Goal: Task Accomplishment & Management: Manage account settings

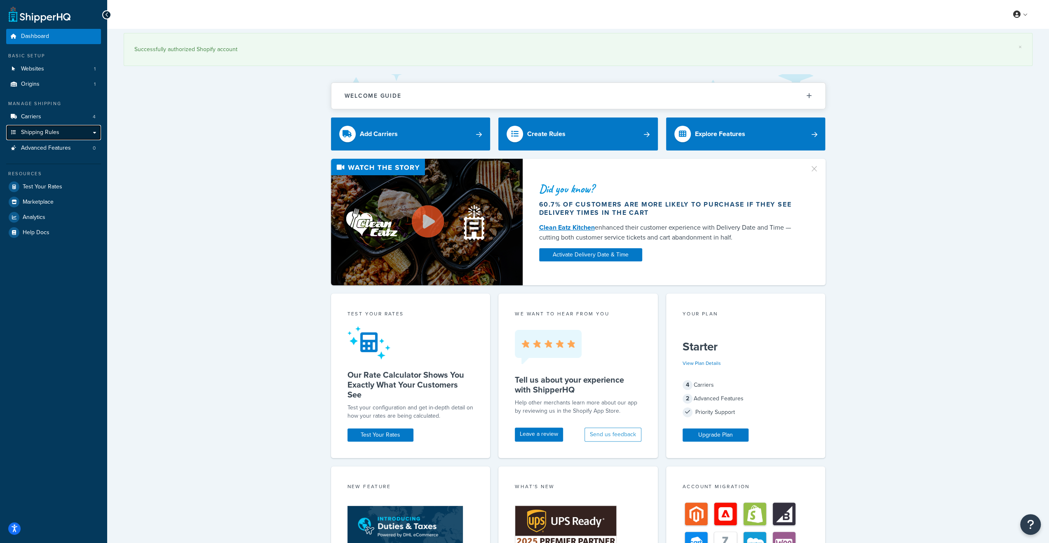
click at [39, 133] on span "Shipping Rules" at bounding box center [40, 132] width 38 height 7
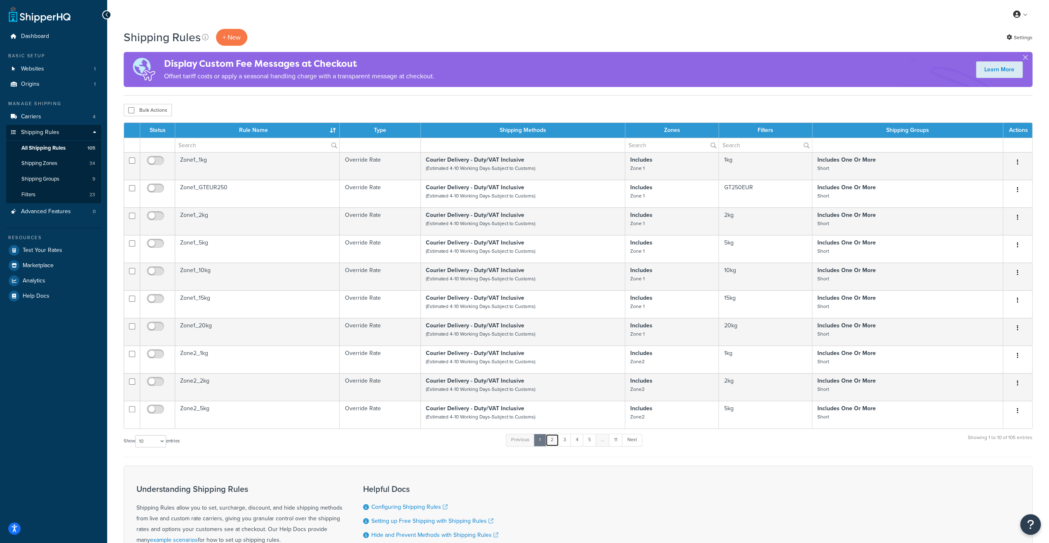
click at [553, 443] on link "2" at bounding box center [552, 440] width 14 height 12
click at [257, 128] on th "Rule Name" at bounding box center [257, 130] width 164 height 15
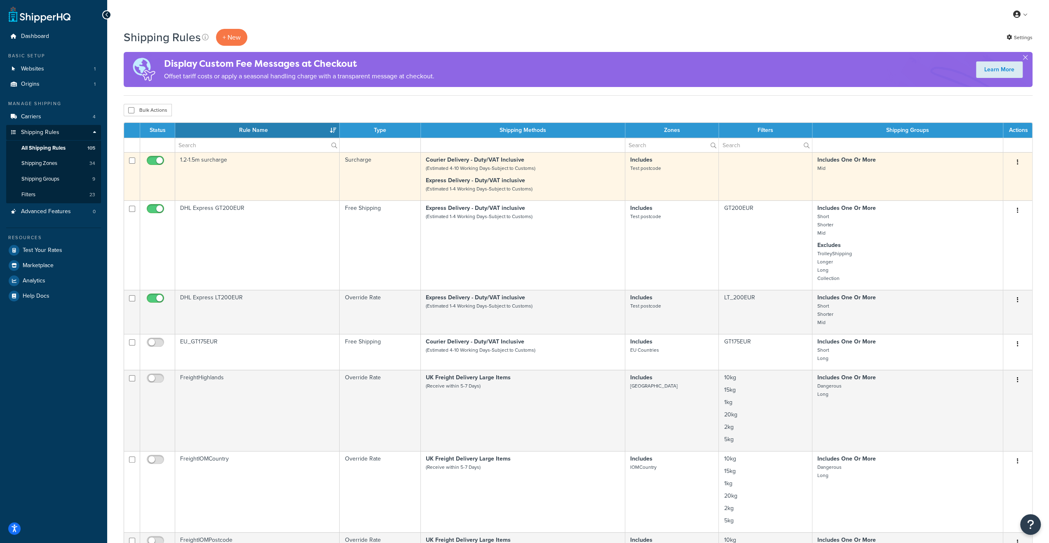
click at [152, 162] on input "checkbox" at bounding box center [156, 162] width 23 height 10
checkbox input "false"
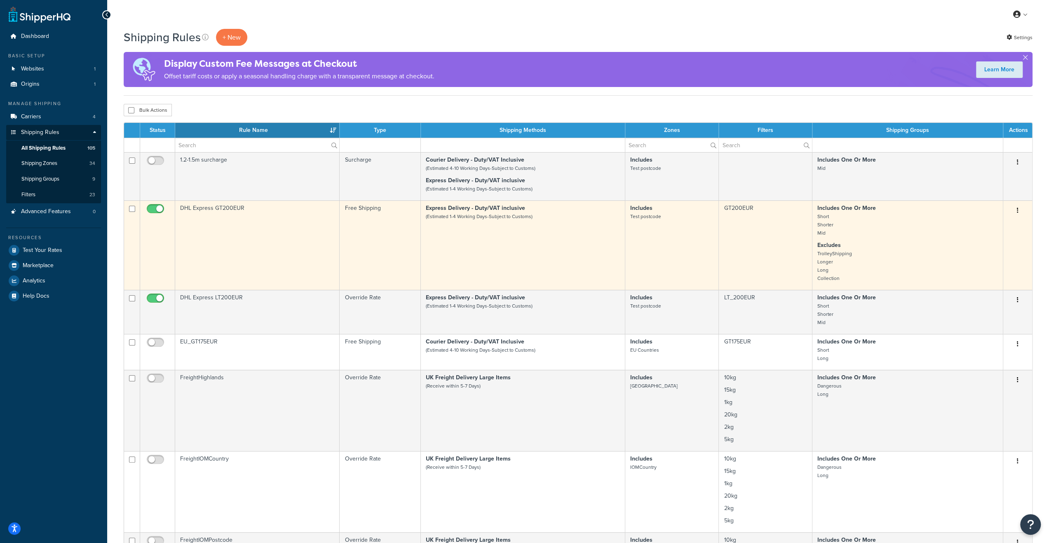
click at [156, 210] on input "checkbox" at bounding box center [156, 211] width 23 height 10
checkbox input "false"
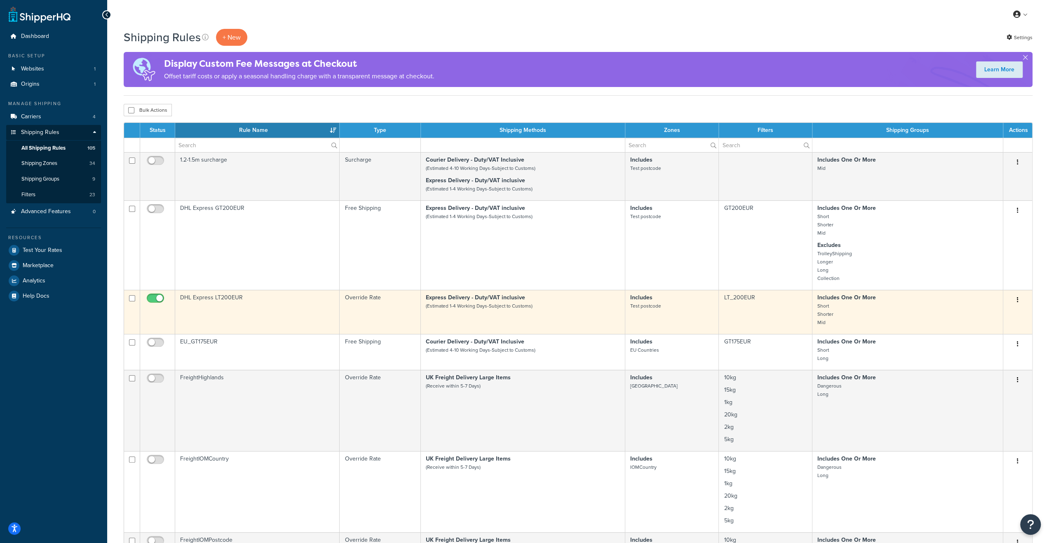
click at [154, 298] on input "checkbox" at bounding box center [156, 300] width 23 height 10
checkbox input "false"
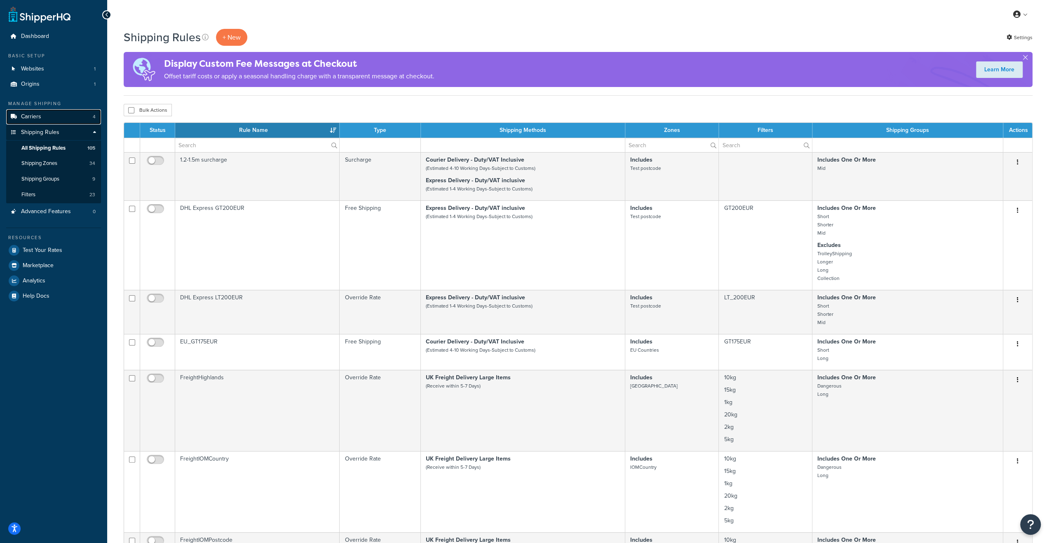
click at [37, 118] on span "Carriers" at bounding box center [31, 116] width 20 height 7
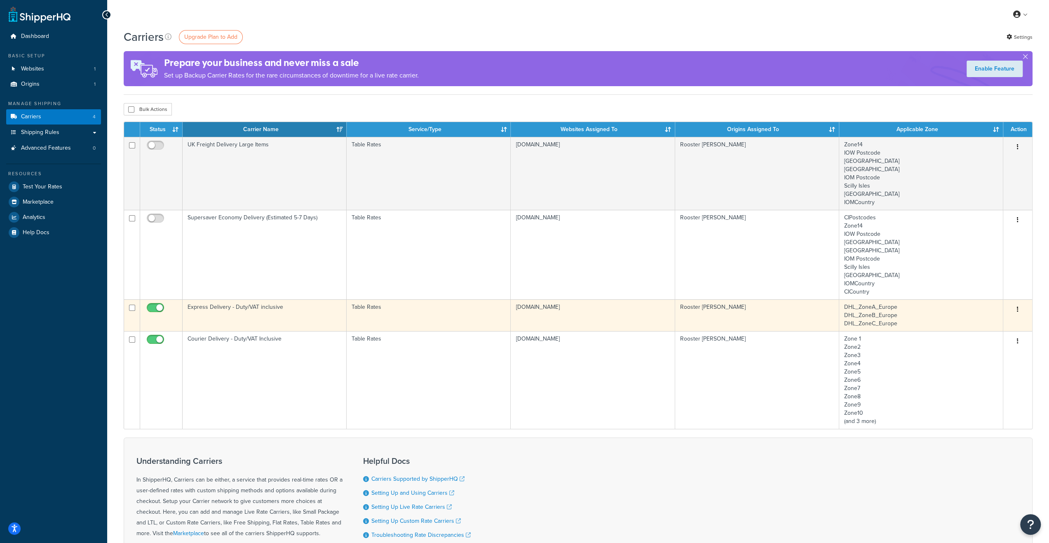
click at [274, 314] on td "Express Delivery - Duty/VAT inclusive" at bounding box center [265, 315] width 164 height 32
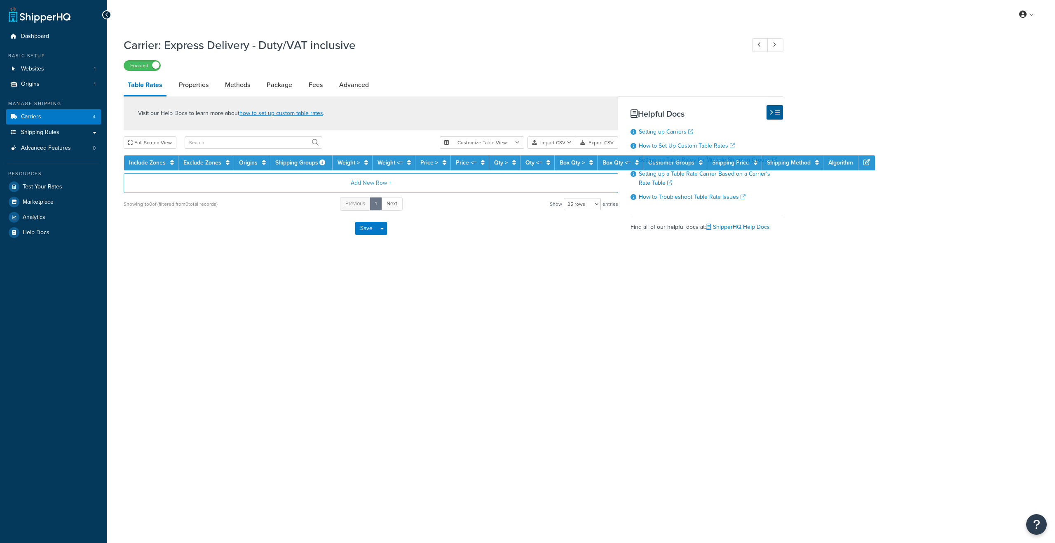
select select "25"
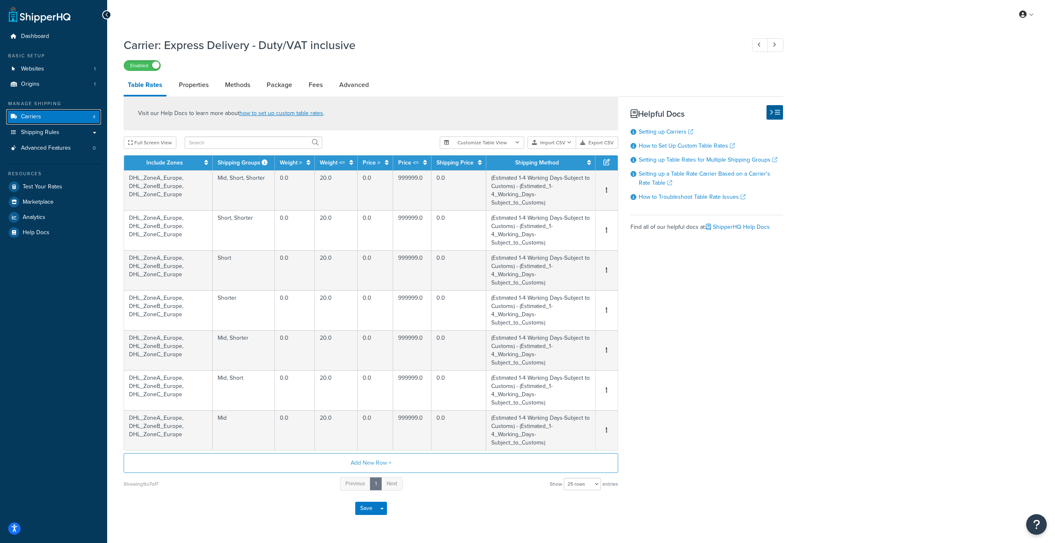
click at [46, 119] on link "Carriers 4" at bounding box center [53, 116] width 95 height 15
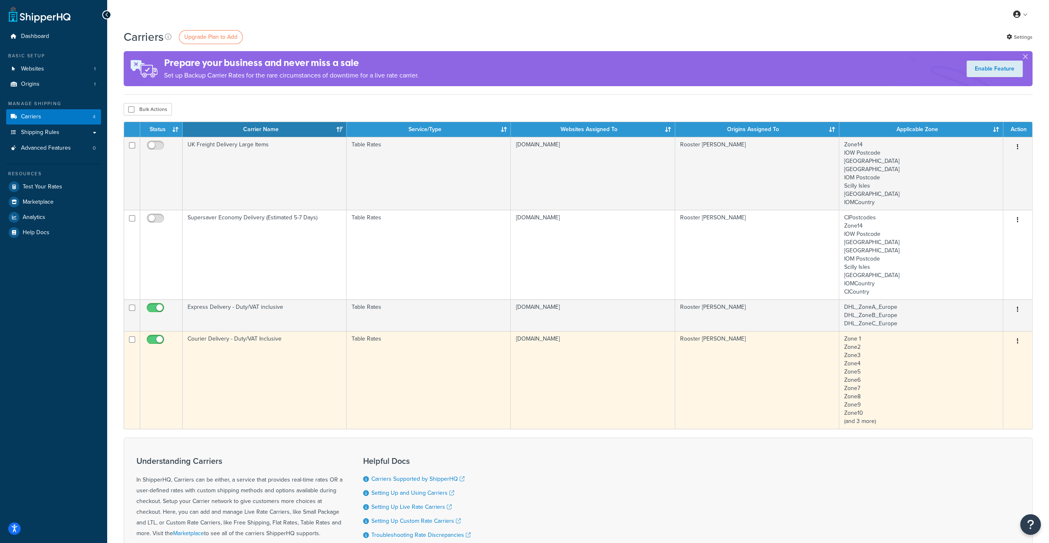
click at [285, 372] on td "Courier Delivery - Duty/VAT Inclusive" at bounding box center [265, 380] width 164 height 98
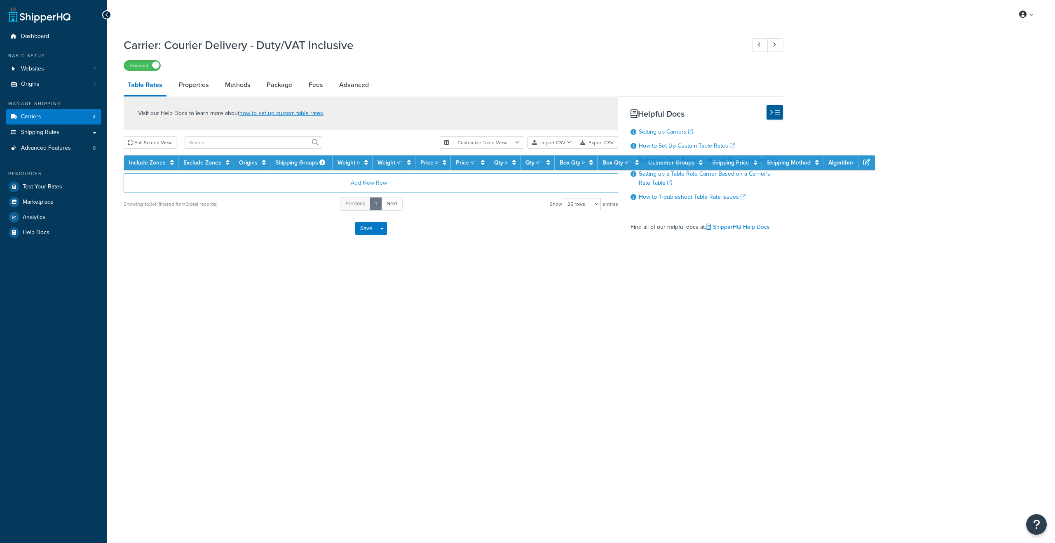
select select "25"
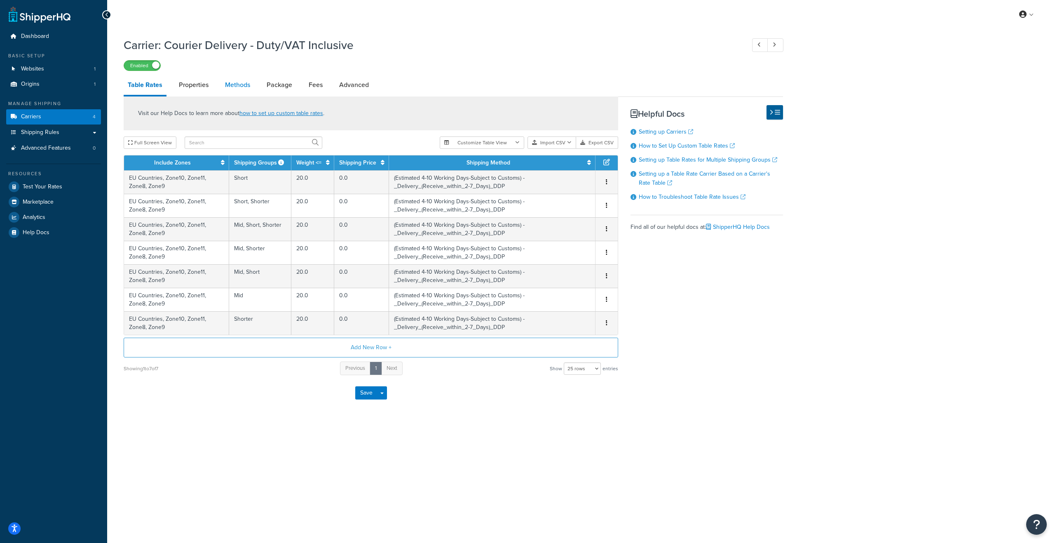
click at [235, 87] on link "Methods" at bounding box center [237, 85] width 33 height 20
select select "25"
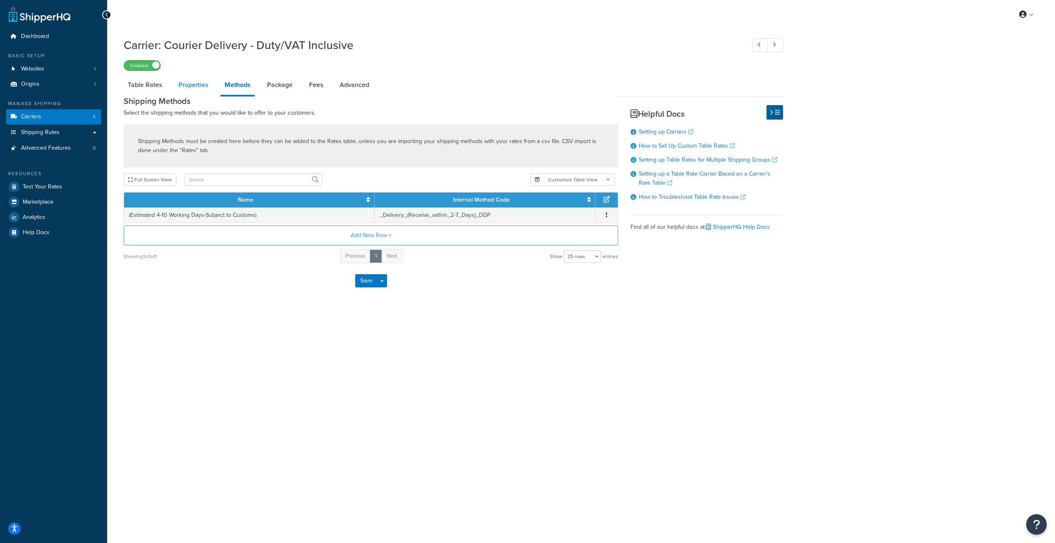
click at [183, 86] on link "Properties" at bounding box center [193, 85] width 38 height 20
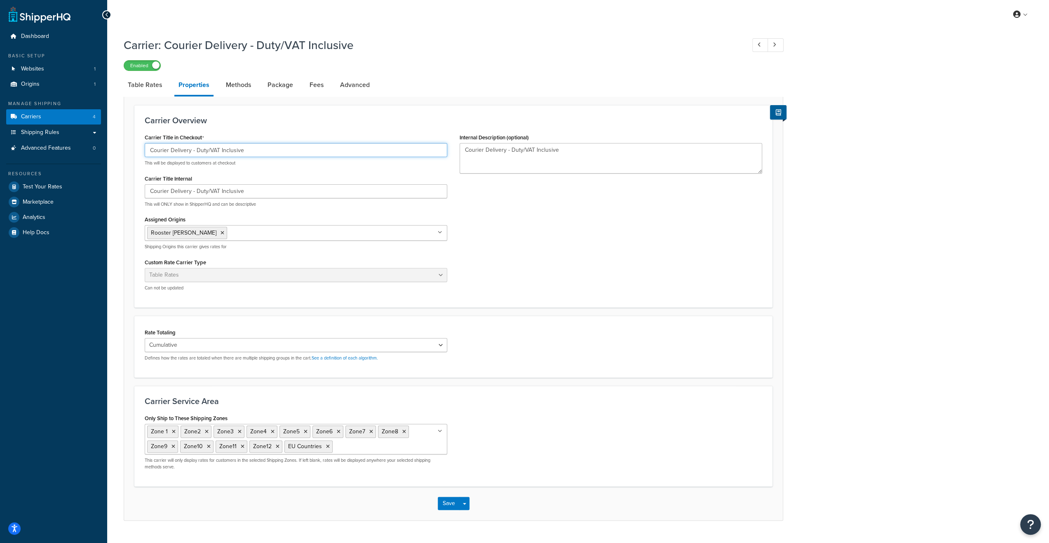
drag, startPoint x: 167, startPoint y: 149, endPoint x: 148, endPoint y: 149, distance: 19.8
click at [148, 149] on input "Courier Delivery - Duty/VAT Inclusive" at bounding box center [296, 150] width 302 height 14
type input "Standard Delivery - Duty/VAT Inclusive"
click at [251, 118] on h3 "Carrier Overview" at bounding box center [453, 120] width 617 height 9
click at [144, 82] on link "Table Rates" at bounding box center [145, 85] width 42 height 20
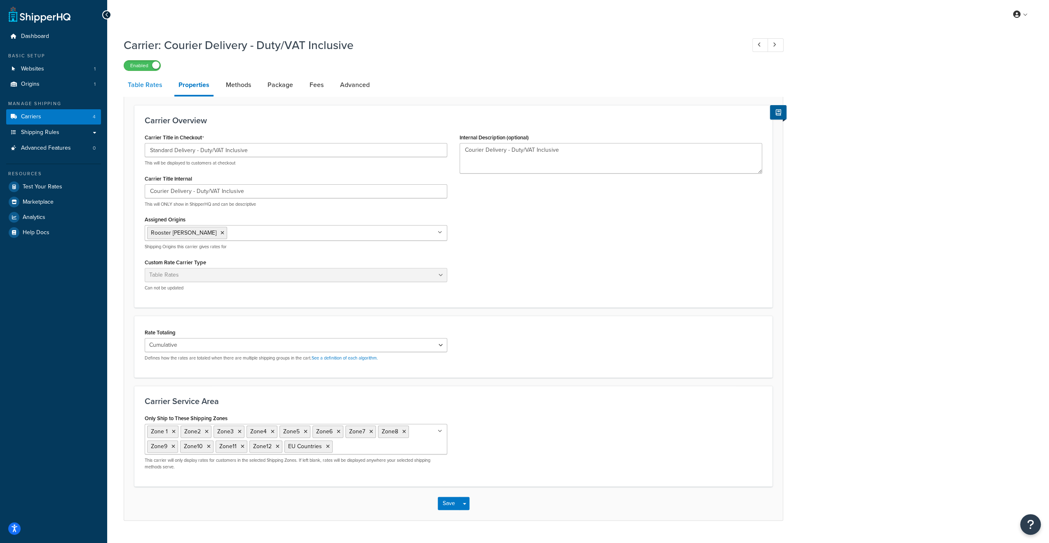
select select "25"
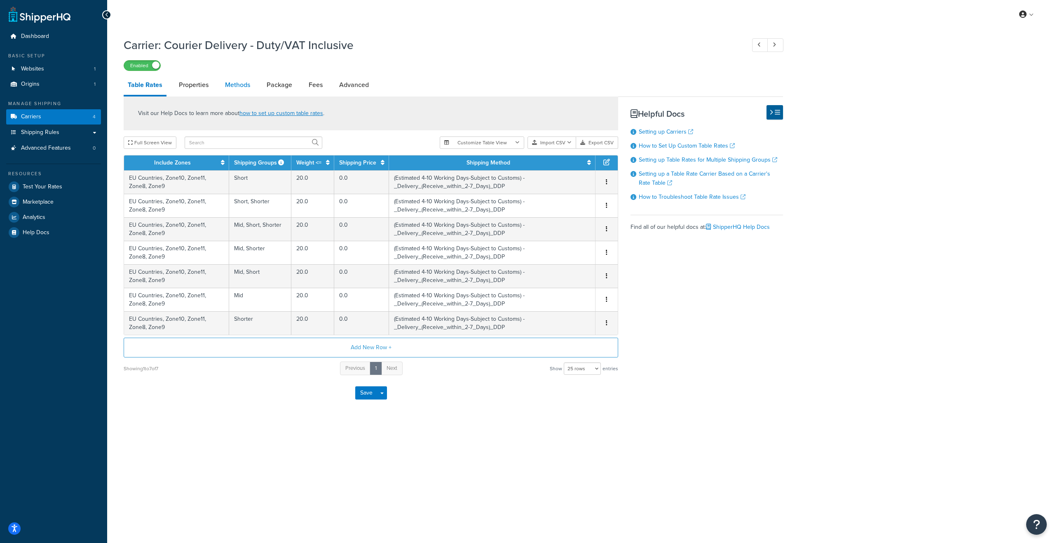
click at [231, 82] on link "Methods" at bounding box center [237, 85] width 33 height 20
select select "25"
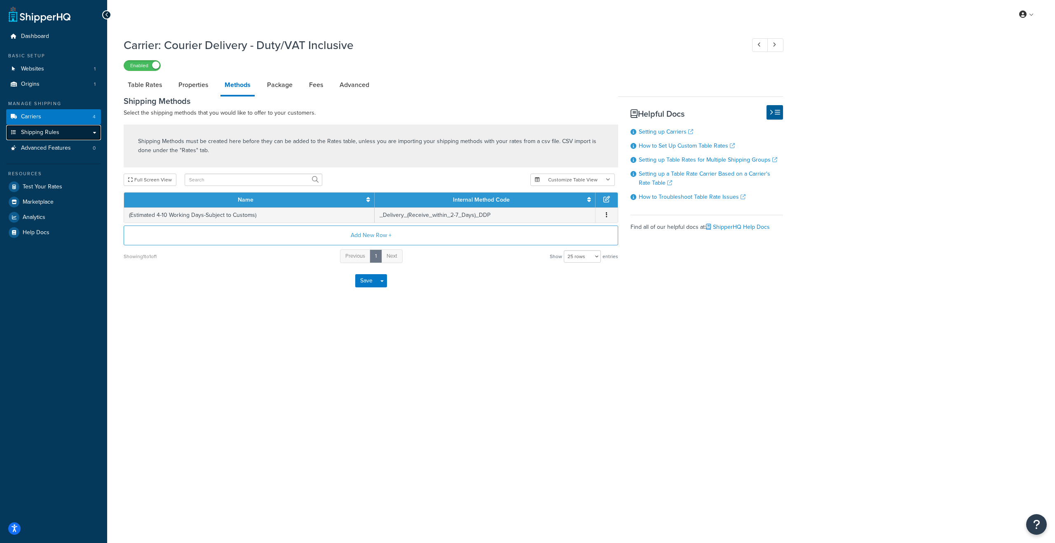
click at [53, 131] on span "Shipping Rules" at bounding box center [40, 132] width 38 height 7
click at [364, 281] on button "Save" at bounding box center [366, 280] width 22 height 13
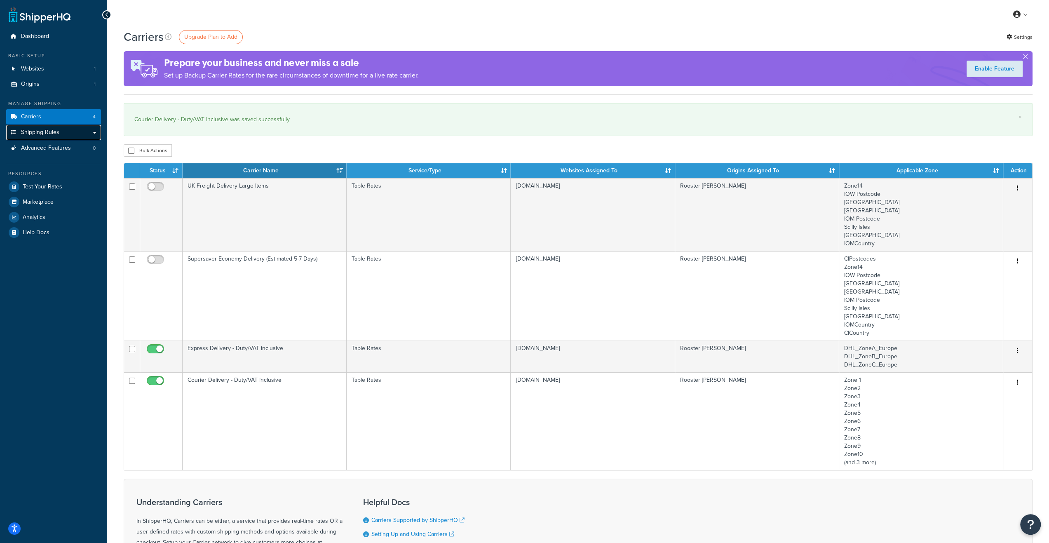
click at [49, 134] on span "Shipping Rules" at bounding box center [40, 132] width 38 height 7
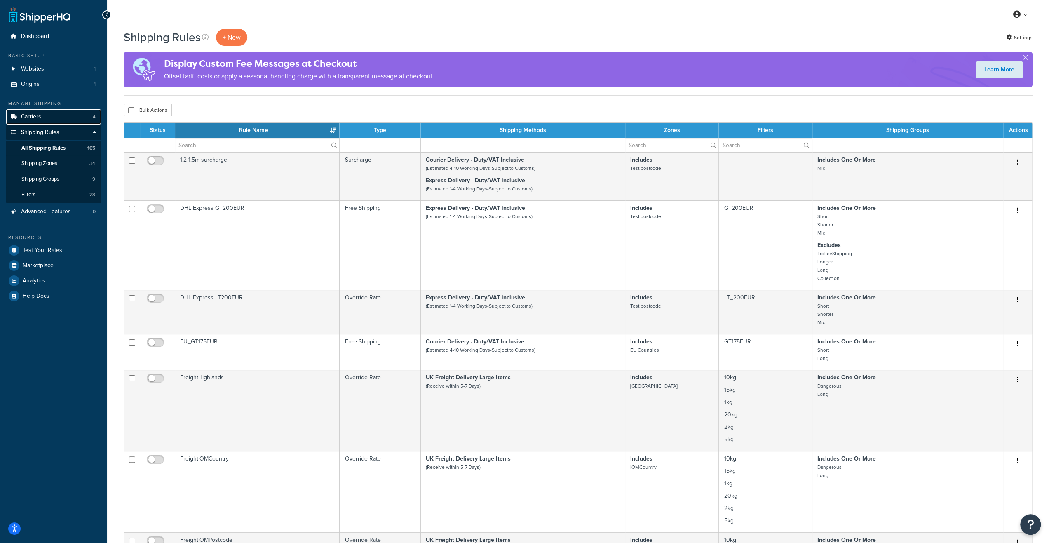
click at [46, 117] on link "Carriers 4" at bounding box center [53, 116] width 95 height 15
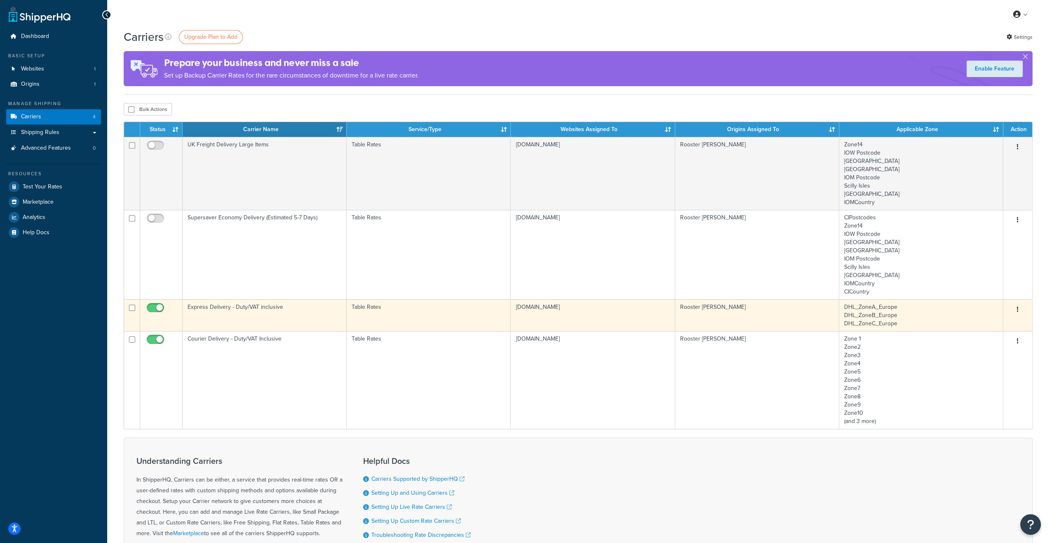
click at [156, 309] on input "checkbox" at bounding box center [156, 310] width 23 height 10
checkbox input "false"
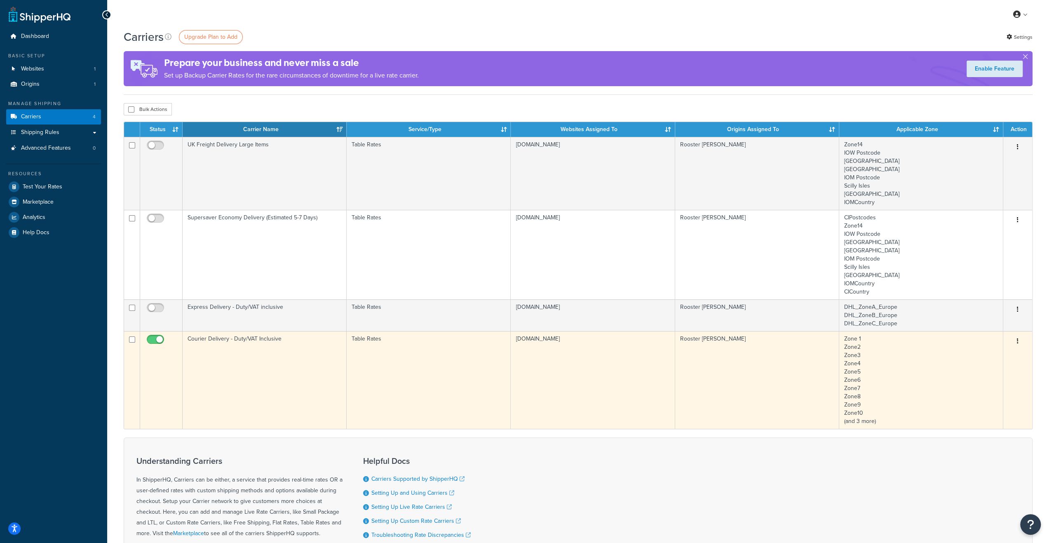
click at [275, 345] on td "Courier Delivery - Duty/VAT Inclusive" at bounding box center [265, 380] width 164 height 98
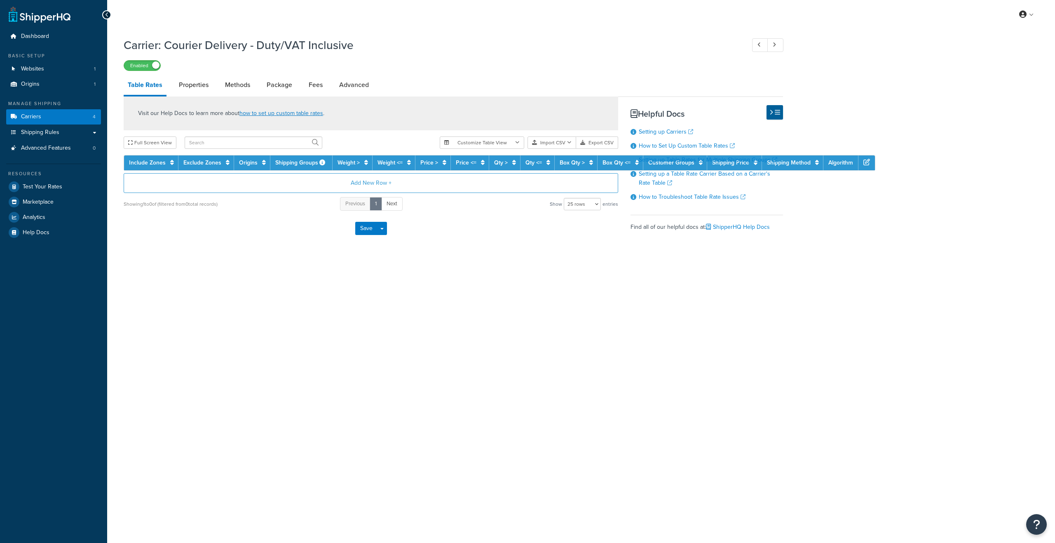
select select "25"
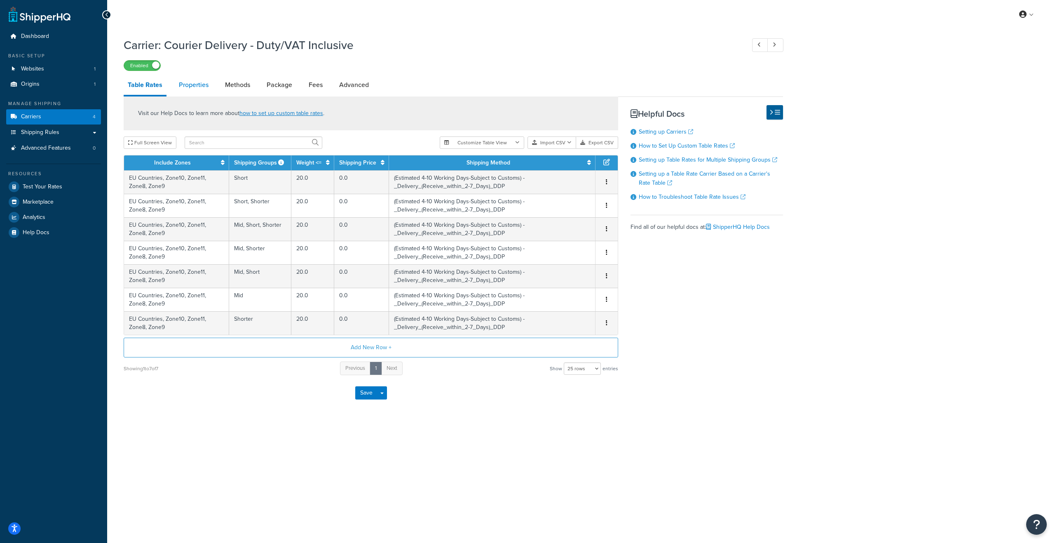
click at [202, 87] on link "Properties" at bounding box center [194, 85] width 38 height 20
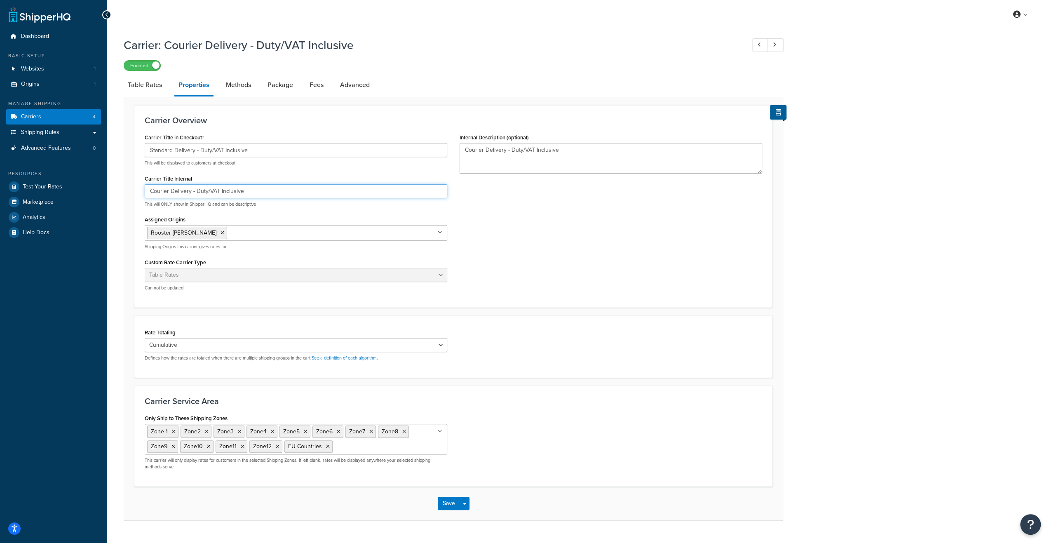
drag, startPoint x: 169, startPoint y: 191, endPoint x: 137, endPoint y: 193, distance: 31.8
click at [137, 193] on div "Carrier Overview Carrier Title in Checkout Standard Delivery - Duty/VAT Inclusi…" at bounding box center [453, 206] width 638 height 202
type input "Standard Delivery - Duty/VAT Inclusive"
click at [444, 499] on button "Save" at bounding box center [449, 503] width 22 height 13
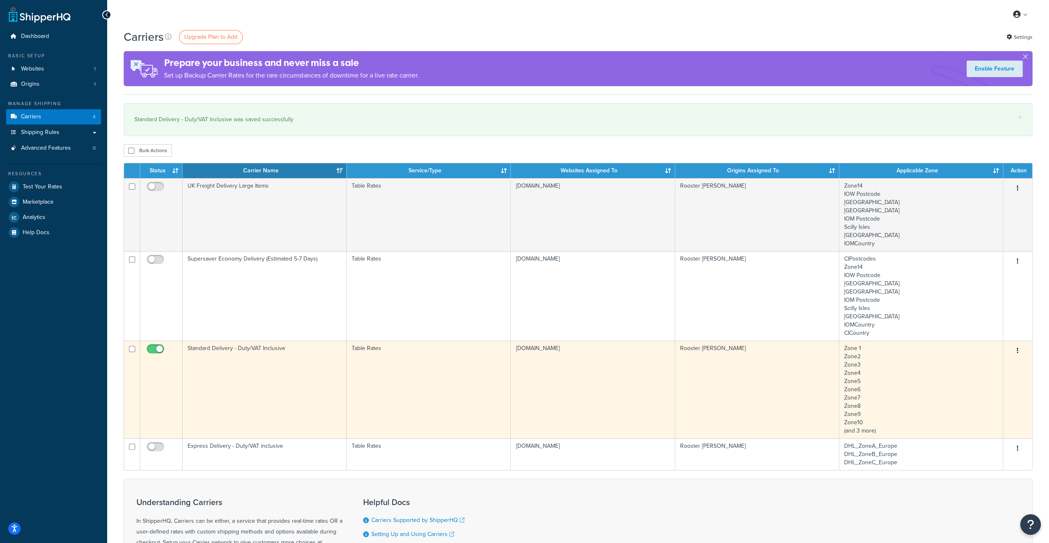
click at [309, 362] on td "Standard Delivery - Duty/VAT Inclusive" at bounding box center [265, 389] width 164 height 98
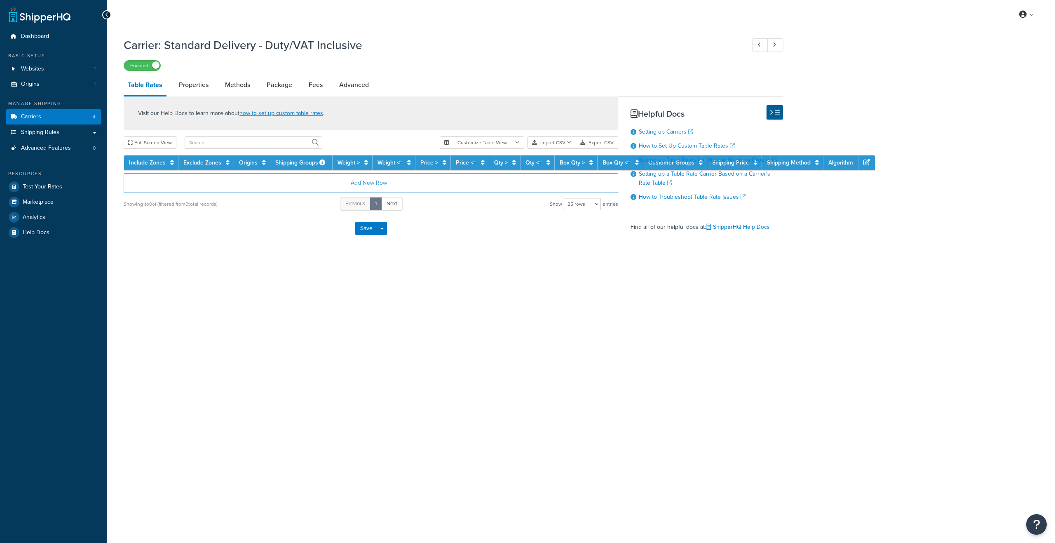
select select "25"
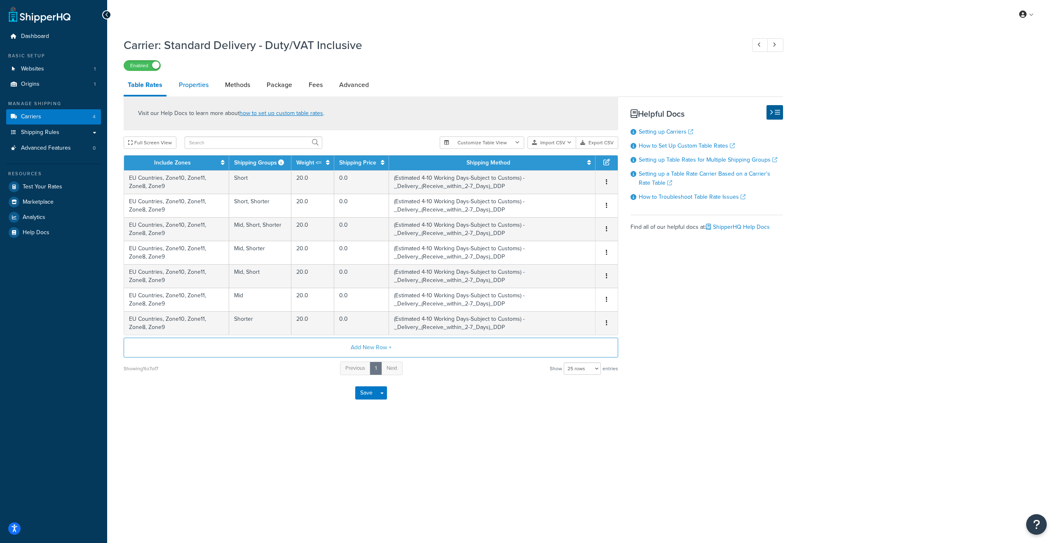
click at [192, 87] on link "Properties" at bounding box center [194, 85] width 38 height 20
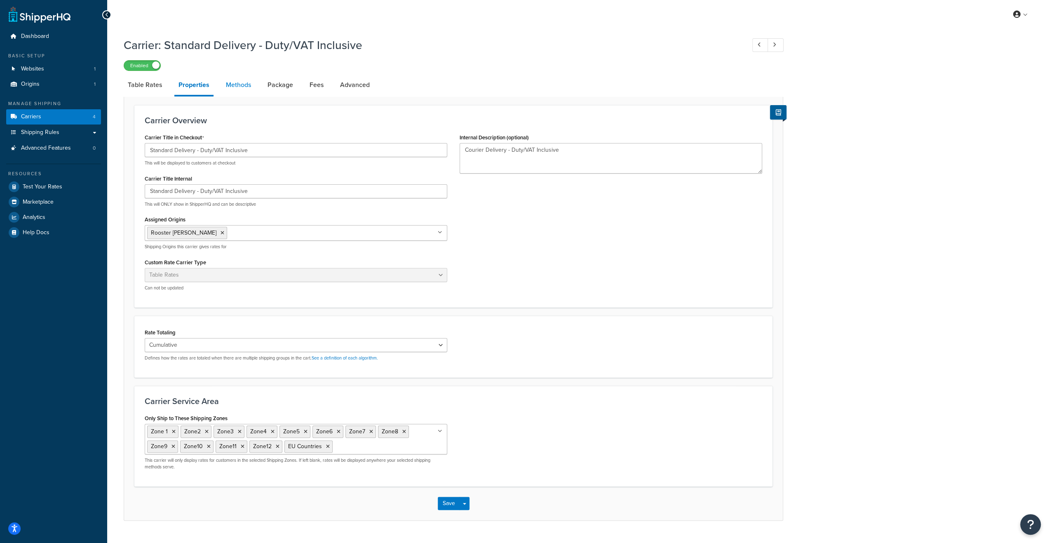
click at [236, 84] on link "Methods" at bounding box center [238, 85] width 33 height 20
select select "25"
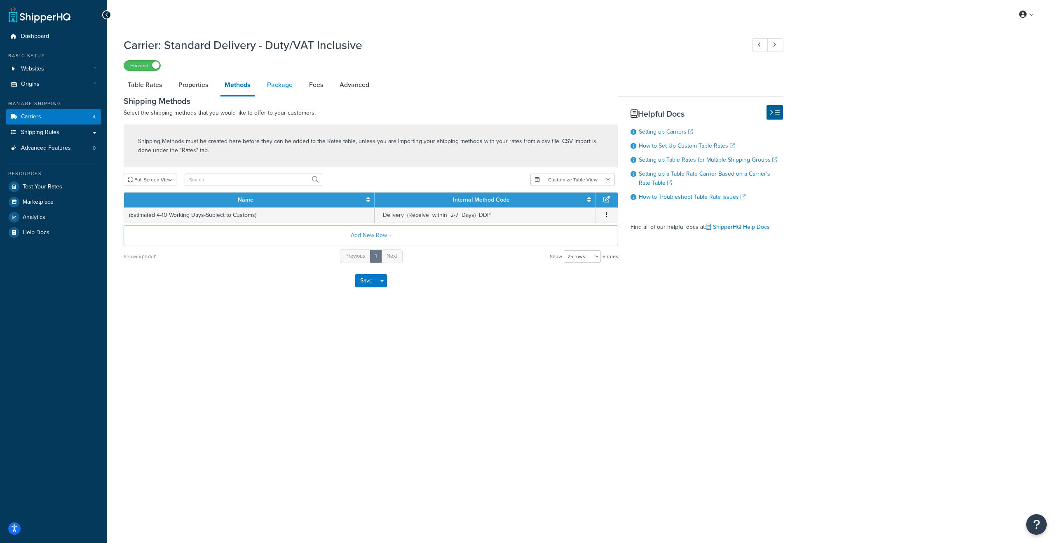
click at [283, 86] on link "Package" at bounding box center [280, 85] width 34 height 20
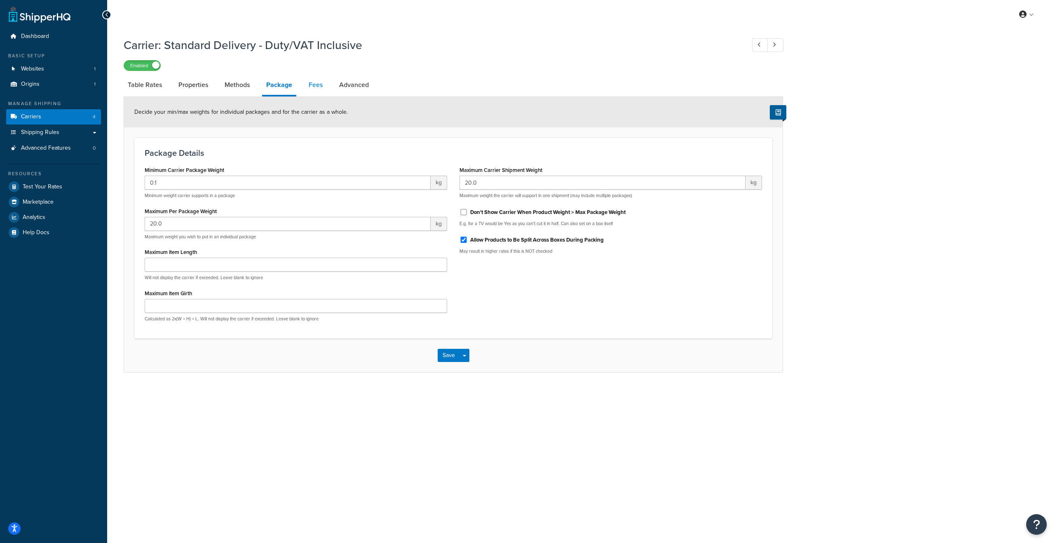
click at [312, 87] on link "Fees" at bounding box center [316, 85] width 22 height 20
select select "AFTER"
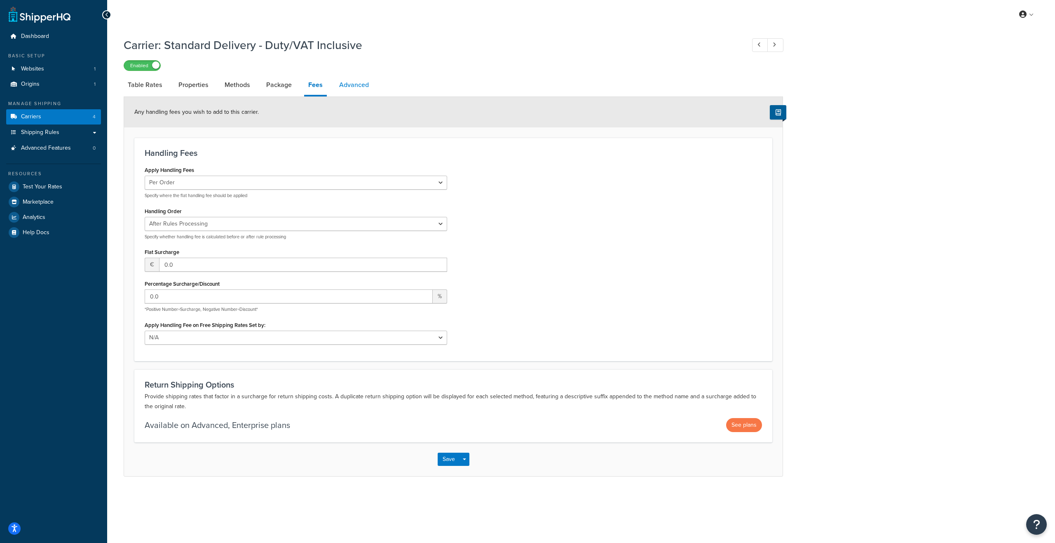
click at [353, 84] on link "Advanced" at bounding box center [354, 85] width 38 height 20
select select "false"
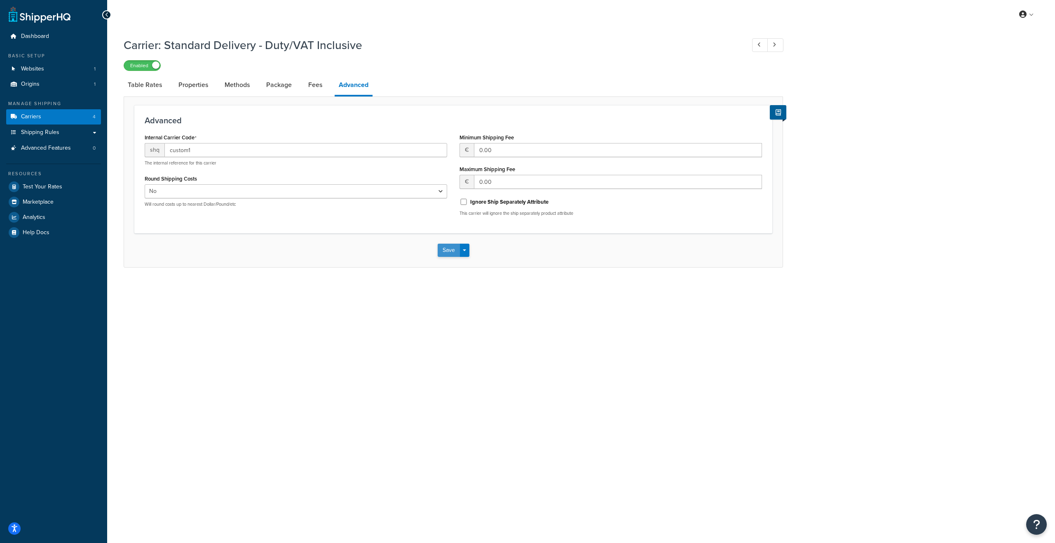
click at [446, 253] on button "Save" at bounding box center [449, 250] width 22 height 13
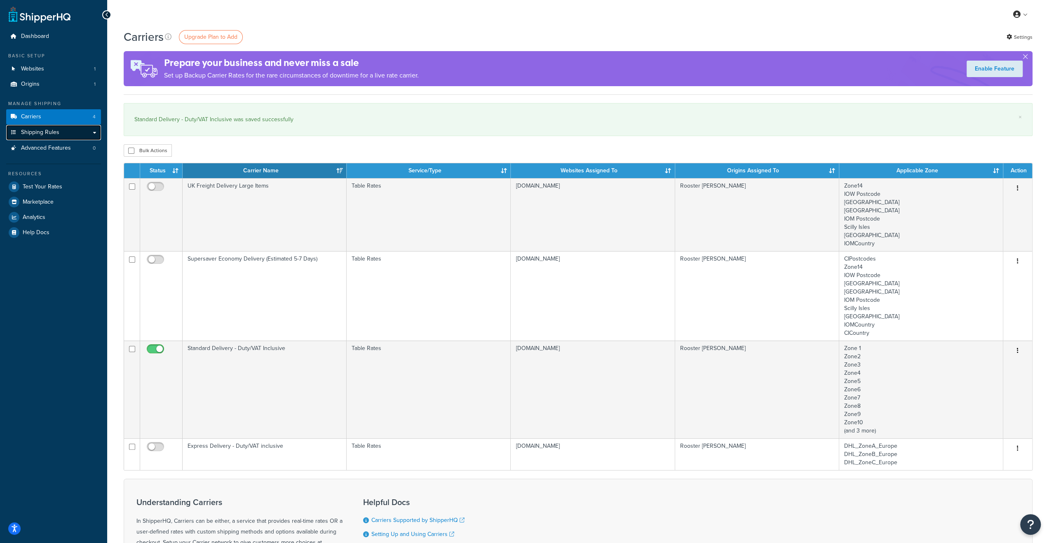
click at [46, 132] on span "Shipping Rules" at bounding box center [40, 132] width 38 height 7
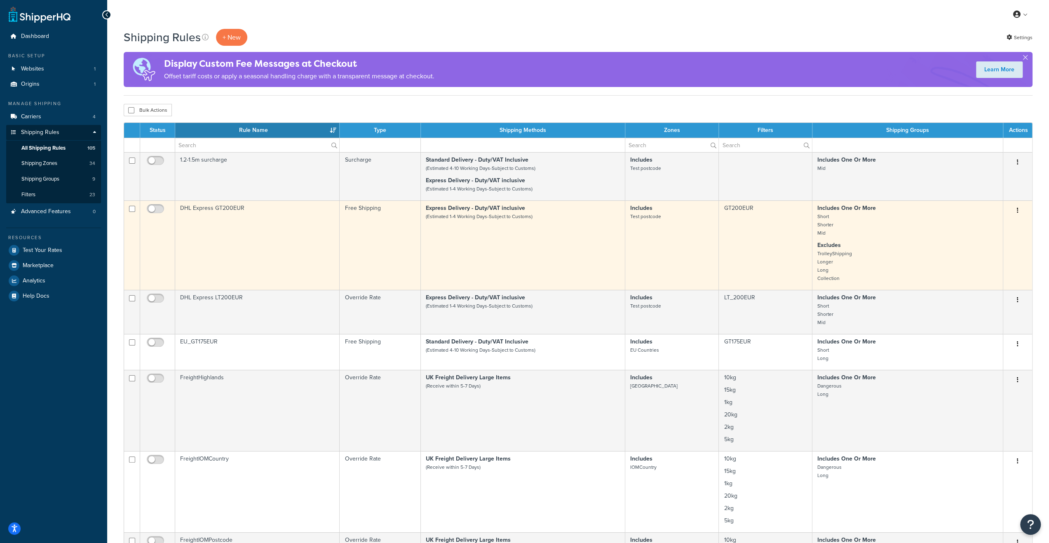
click at [221, 238] on td "DHL Express GT200EUR" at bounding box center [257, 244] width 164 height 89
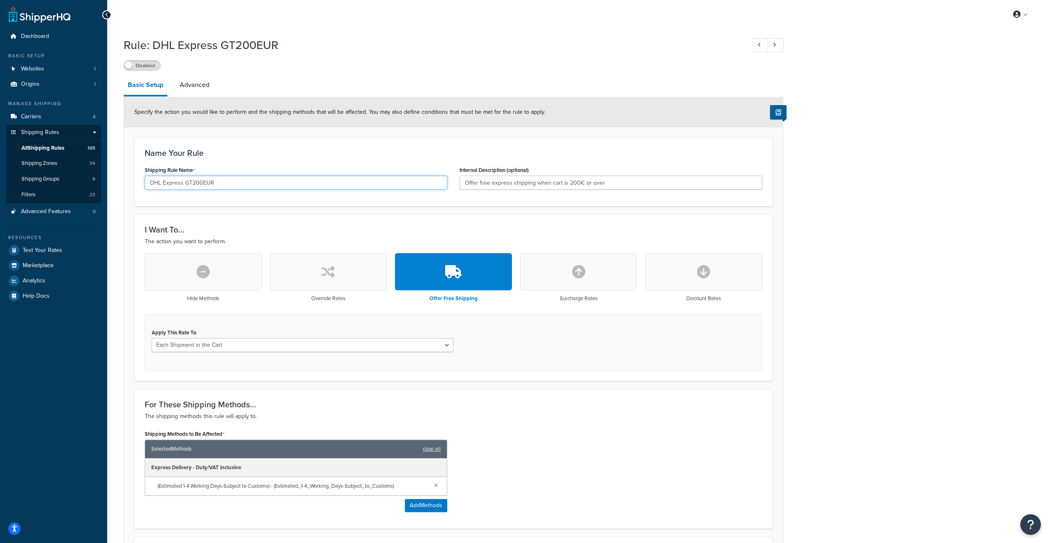
drag, startPoint x: 182, startPoint y: 183, endPoint x: 147, endPoint y: 183, distance: 34.6
click at [147, 183] on input "DHL Express GT200EUR" at bounding box center [296, 183] width 302 height 14
type input "Standard GT200EUR"
drag, startPoint x: 508, startPoint y: 184, endPoint x: 513, endPoint y: 184, distance: 5.4
click at [508, 184] on input "Offer free express shipping when cart is 200€ or over" at bounding box center [610, 183] width 302 height 14
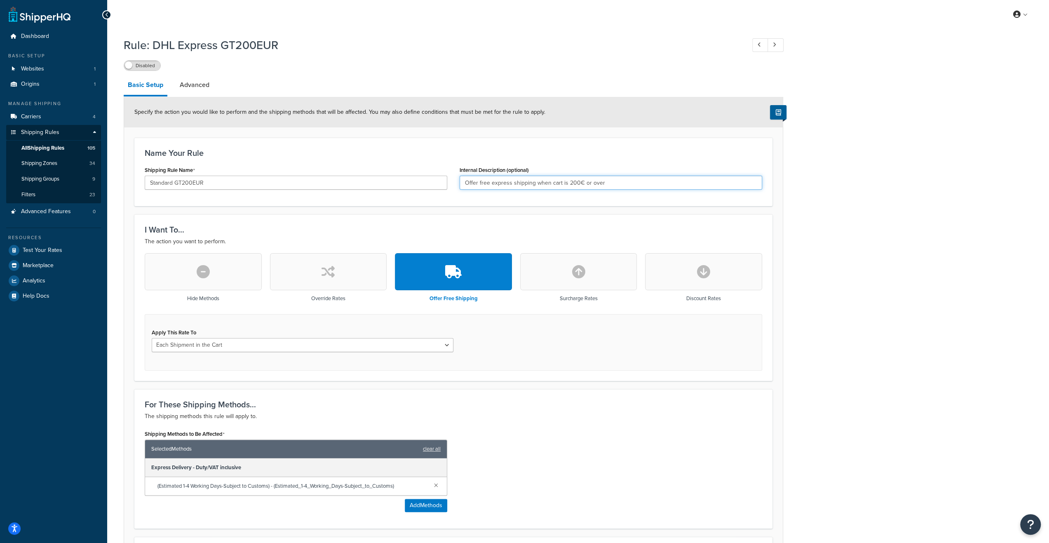
type input "Offer free e shipping when cart is 200€ or over"
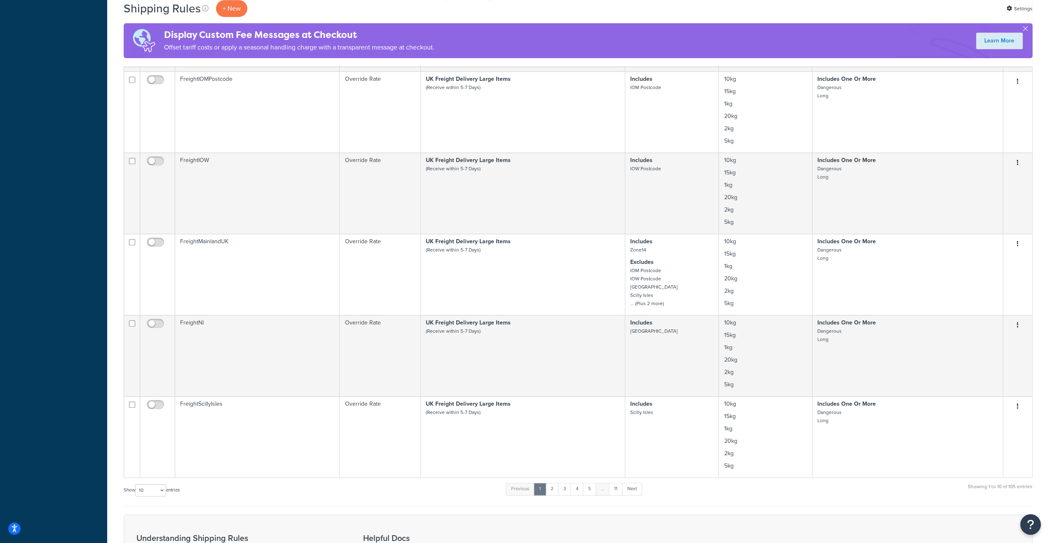
scroll to position [495, 0]
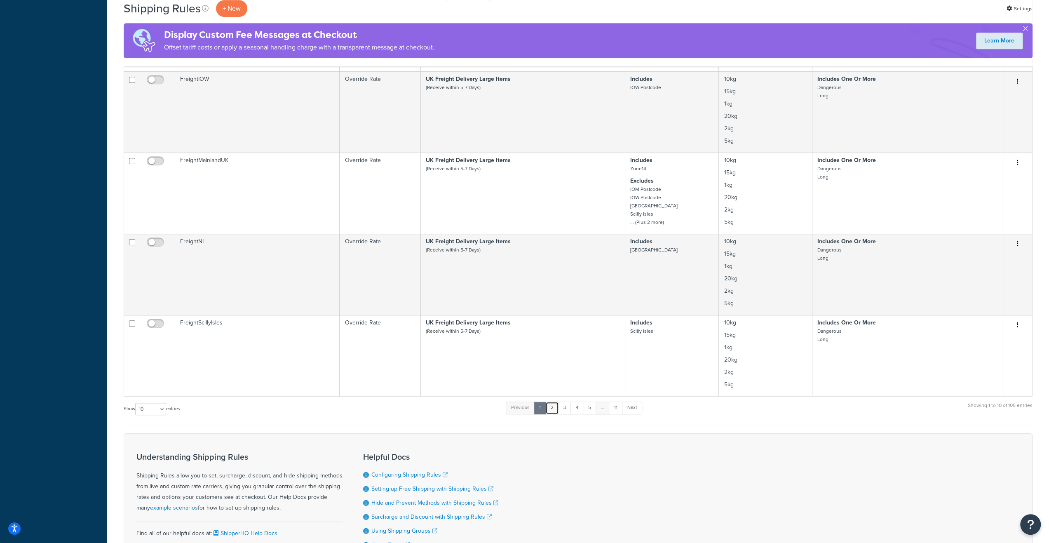
click at [553, 410] on link "2" at bounding box center [552, 407] width 14 height 12
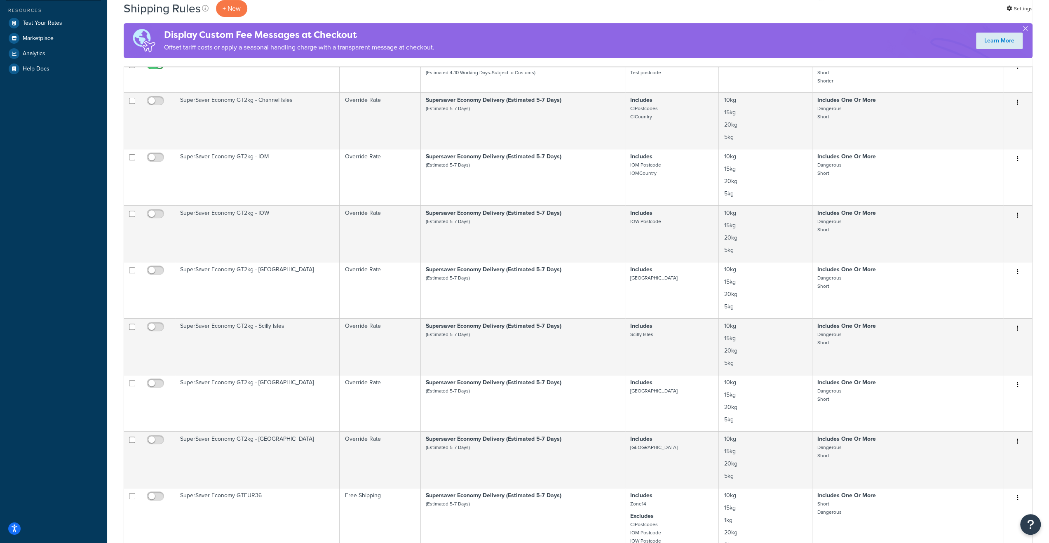
scroll to position [124, 0]
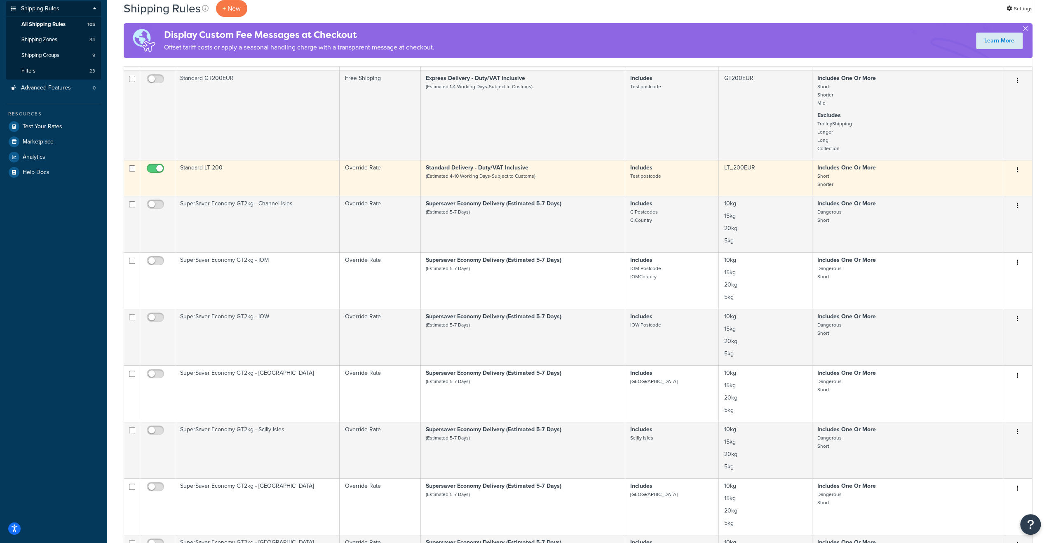
click at [219, 176] on td "Standard LT 200" at bounding box center [257, 178] width 164 height 36
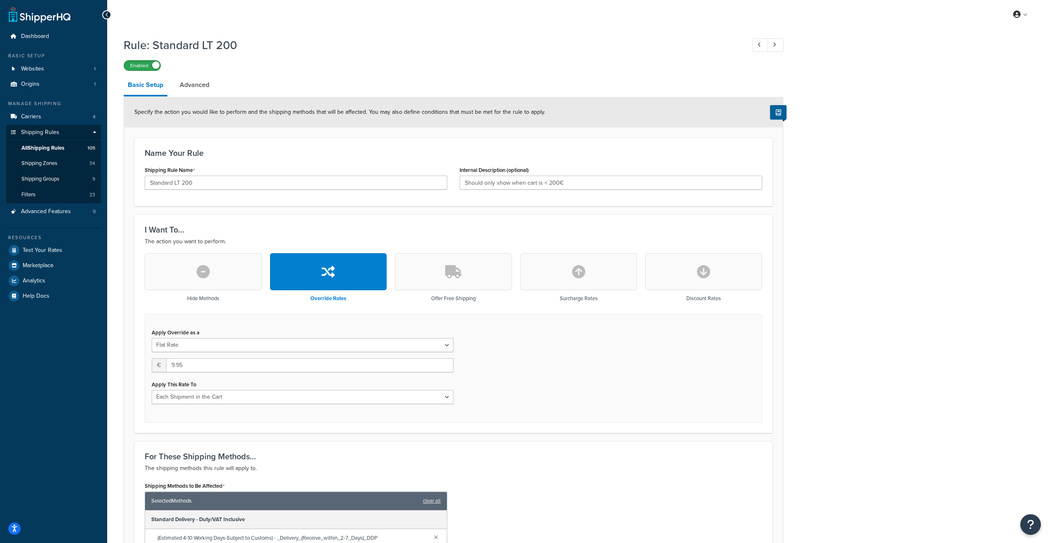
click at [140, 64] on label "Enabled" at bounding box center [142, 66] width 36 height 10
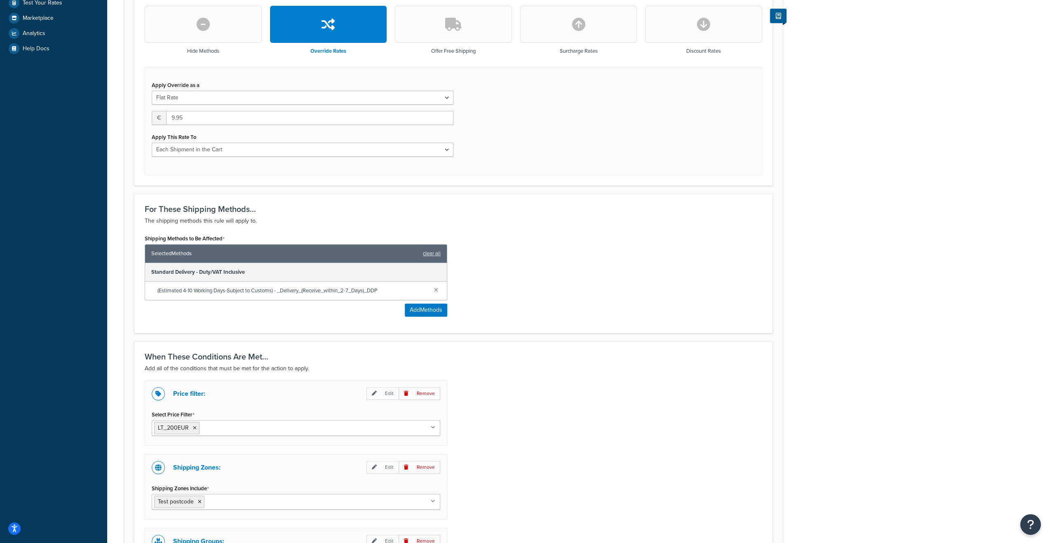
scroll to position [400, 0]
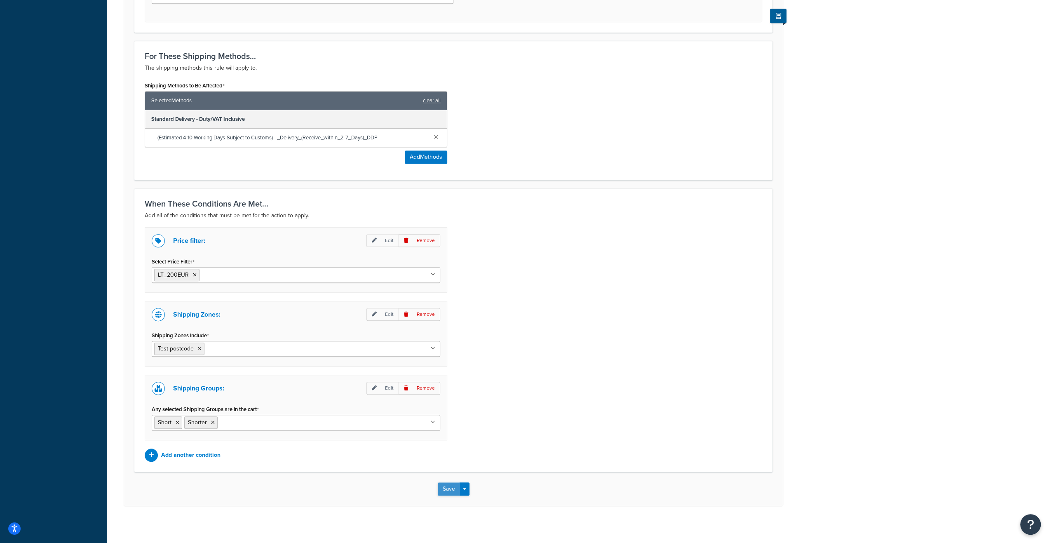
click at [444, 486] on button "Save" at bounding box center [449, 488] width 22 height 13
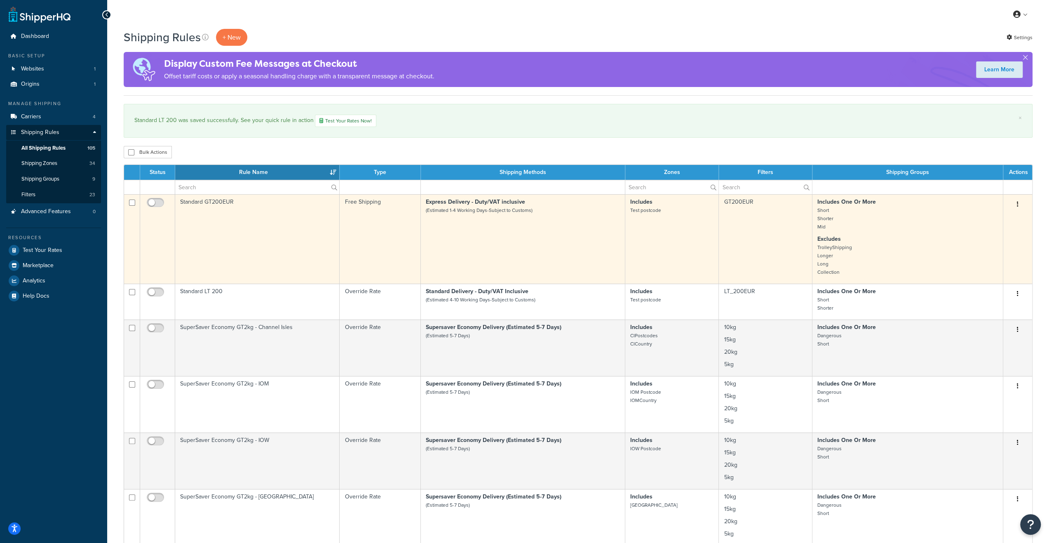
click at [267, 248] on td "Standard GT200EUR" at bounding box center [257, 238] width 164 height 89
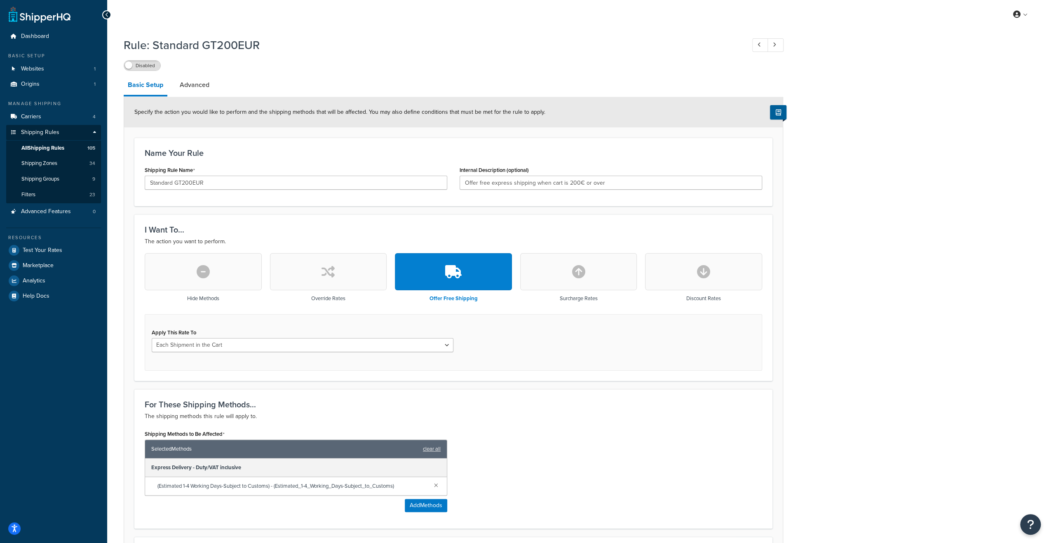
scroll to position [124, 0]
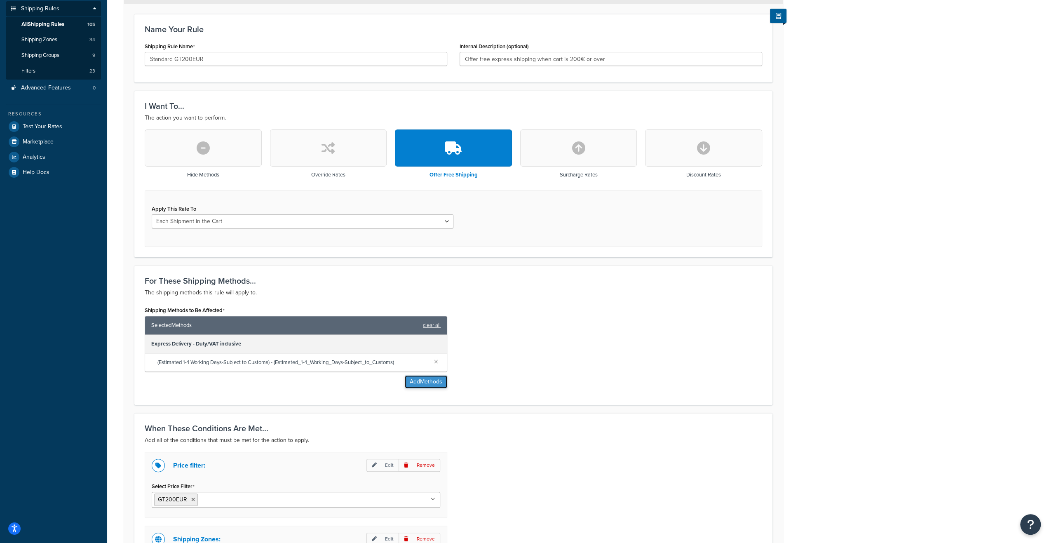
click at [427, 380] on button "Add Methods" at bounding box center [426, 381] width 42 height 13
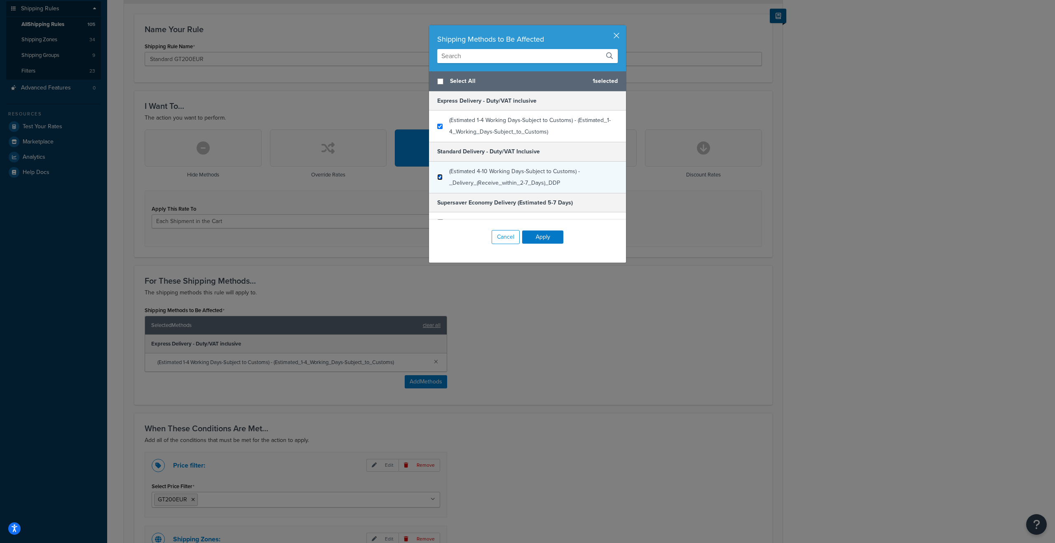
click at [438, 176] on input "checkbox" at bounding box center [439, 177] width 5 height 6
checkbox input "true"
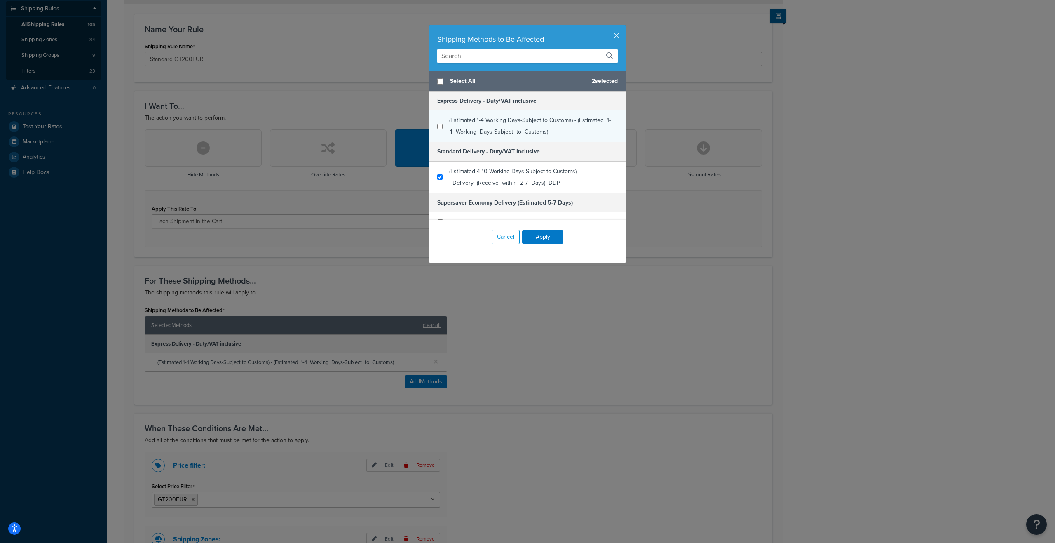
checkbox input "false"
click at [439, 125] on div "(Estimated 1-4 Working Days-Subject to Customs) - (Estimated_1-4_Working_Days-S…" at bounding box center [527, 125] width 197 height 31
click at [535, 236] on button "Apply" at bounding box center [542, 236] width 41 height 13
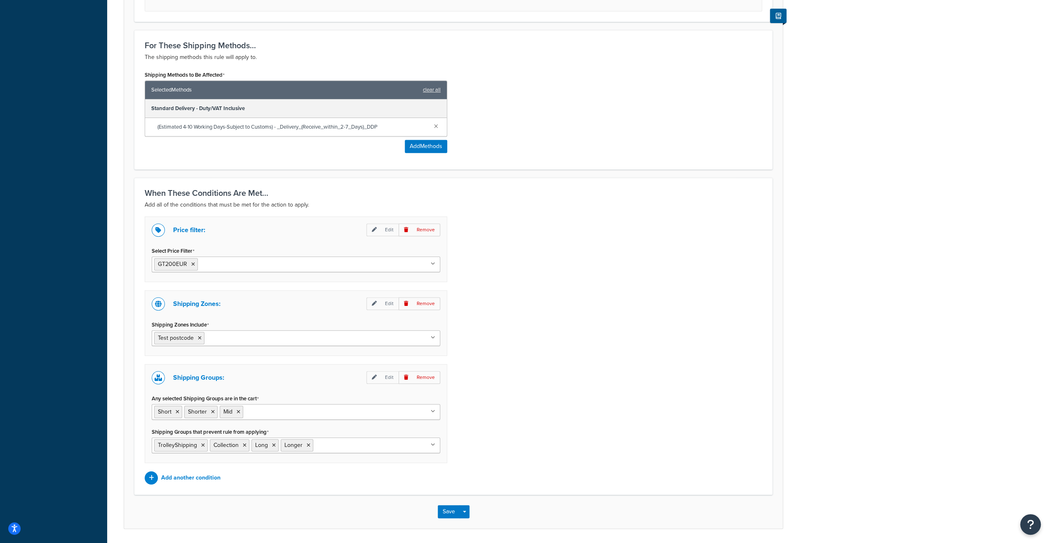
scroll to position [381, 0]
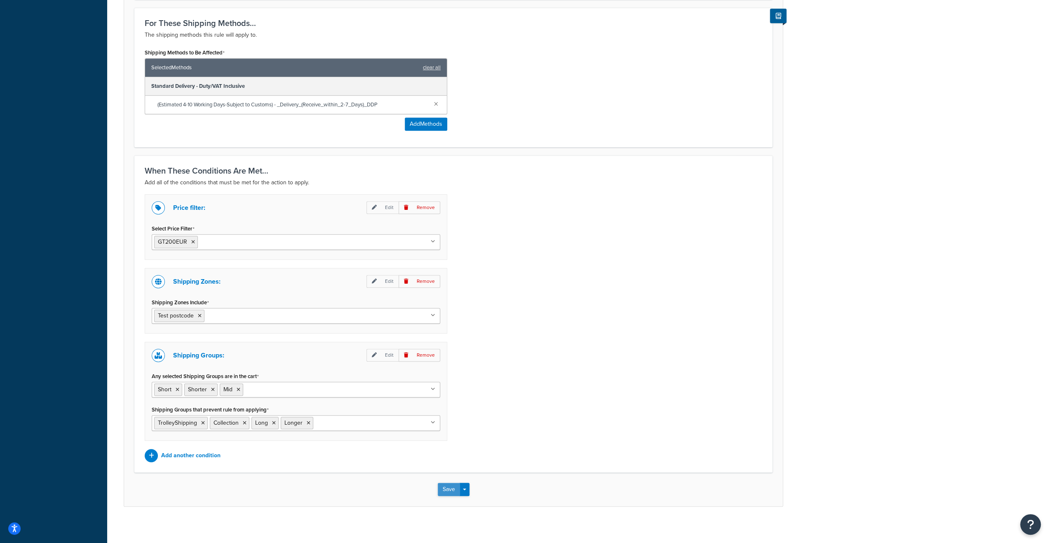
click at [443, 489] on button "Save" at bounding box center [449, 489] width 22 height 13
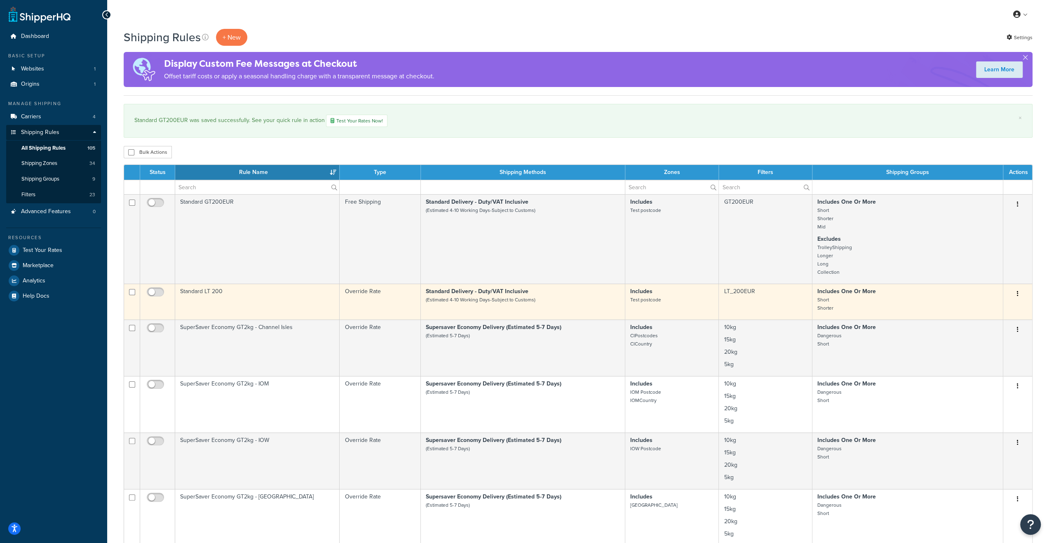
click at [209, 295] on td "Standard LT 200" at bounding box center [257, 302] width 164 height 36
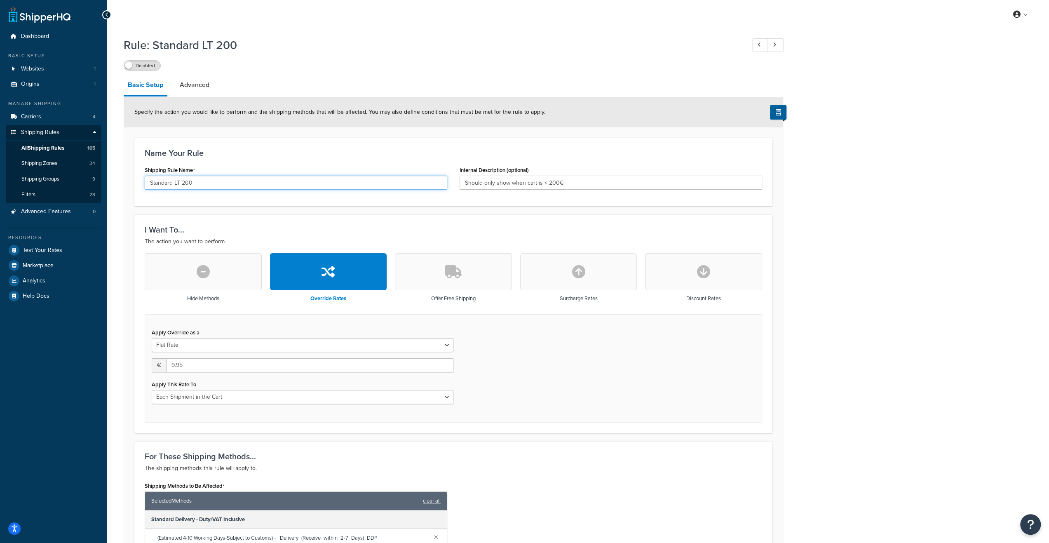
click at [208, 183] on input "Standard LT 200" at bounding box center [296, 183] width 302 height 14
type input "Standard LT 200 EUR"
click at [565, 362] on div "Apply Override as a Flat Rate Percentage Flat Rate & Percentage € 9.95 Apply Th…" at bounding box center [453, 368] width 617 height 108
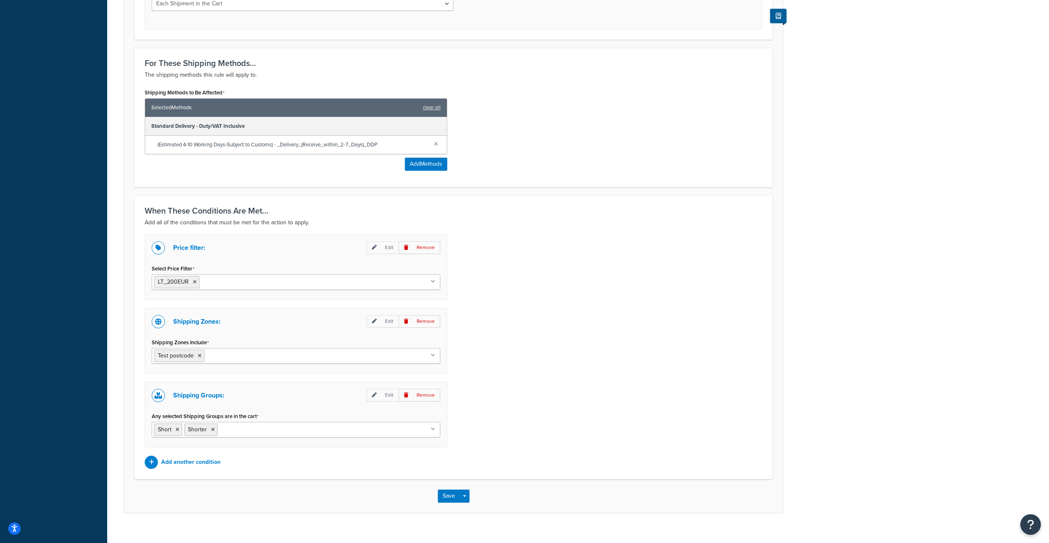
scroll to position [400, 0]
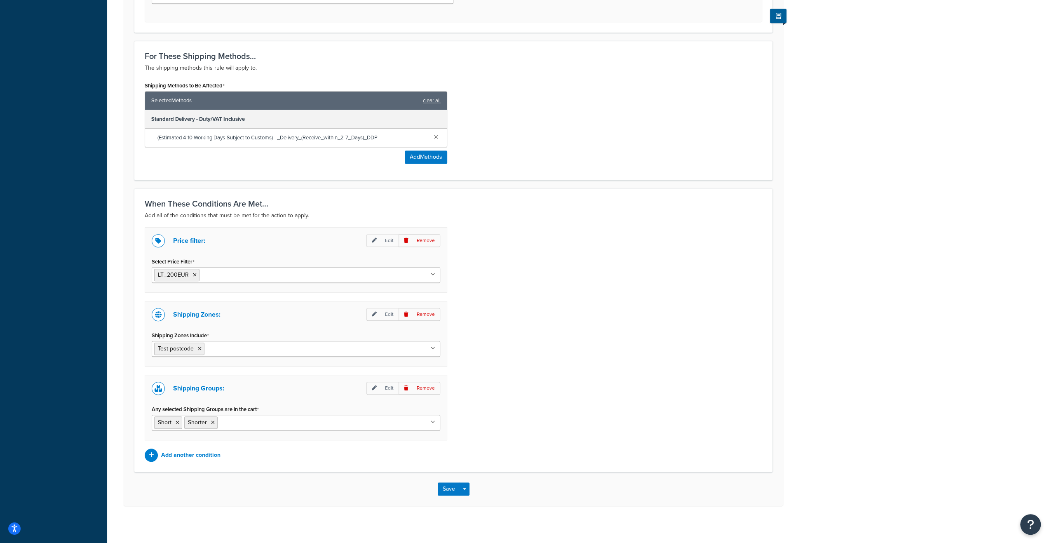
click at [434, 420] on icon at bounding box center [433, 422] width 5 height 5
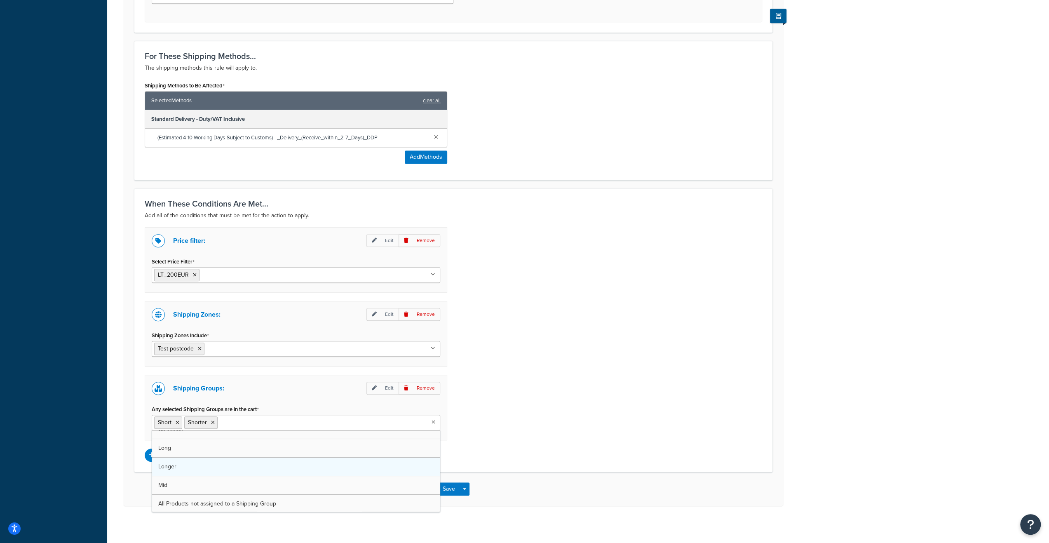
scroll to position [28, 0]
click at [504, 412] on div "Price filter: Edit Remove Select Price Filter LT_200EUR GT36EUR GT330EUR LT36EU…" at bounding box center [453, 344] width 630 height 234
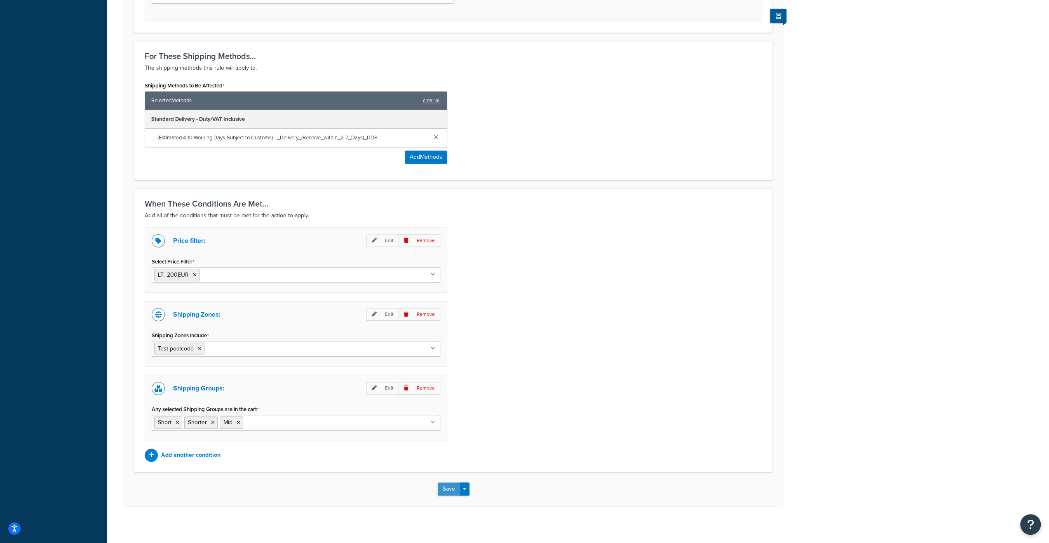
click at [443, 482] on button "Save" at bounding box center [449, 488] width 22 height 13
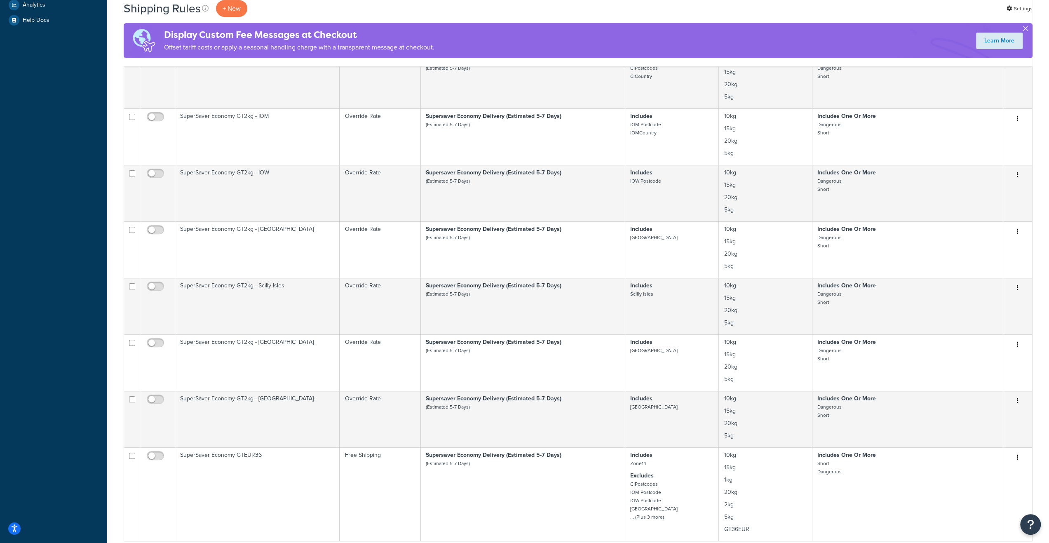
scroll to position [371, 0]
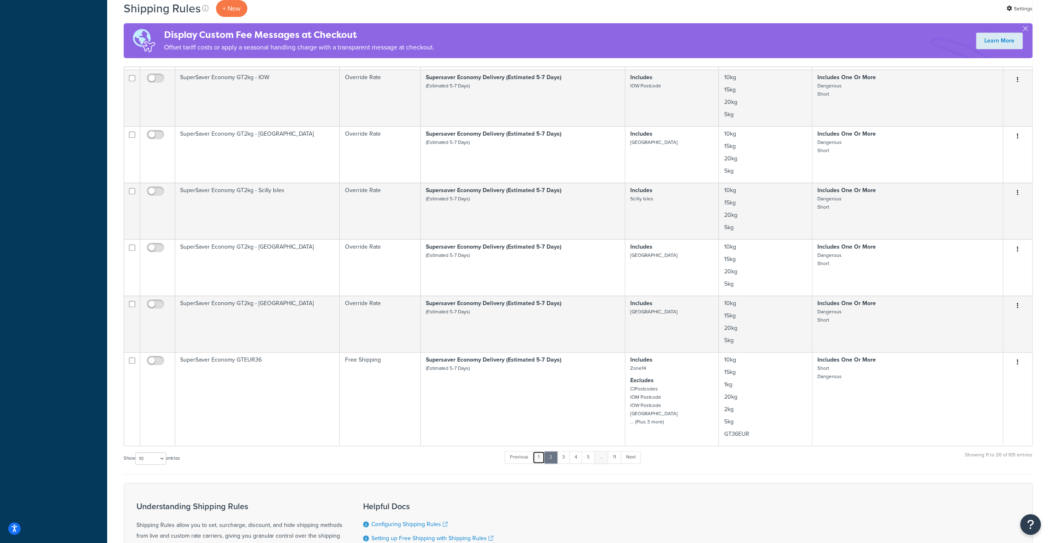
click at [539, 457] on link "1" at bounding box center [538, 457] width 12 height 12
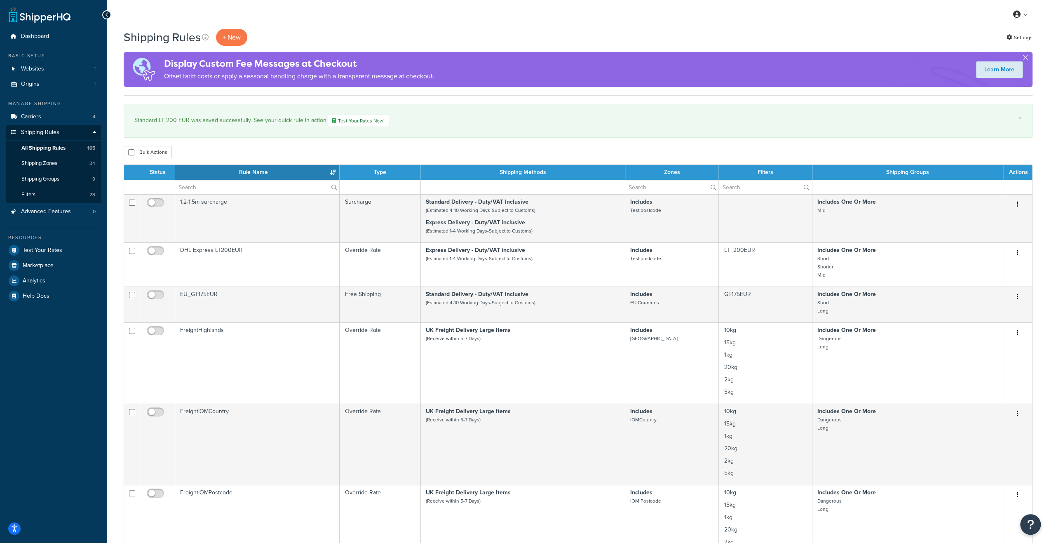
scroll to position [0, 0]
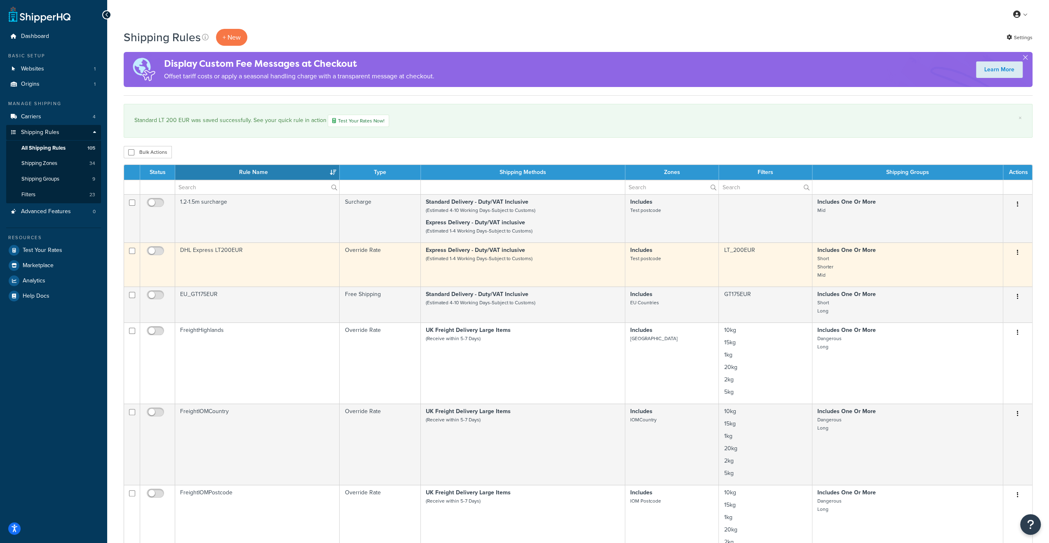
click at [276, 268] on td "DHL Express LT200EUR" at bounding box center [257, 264] width 164 height 44
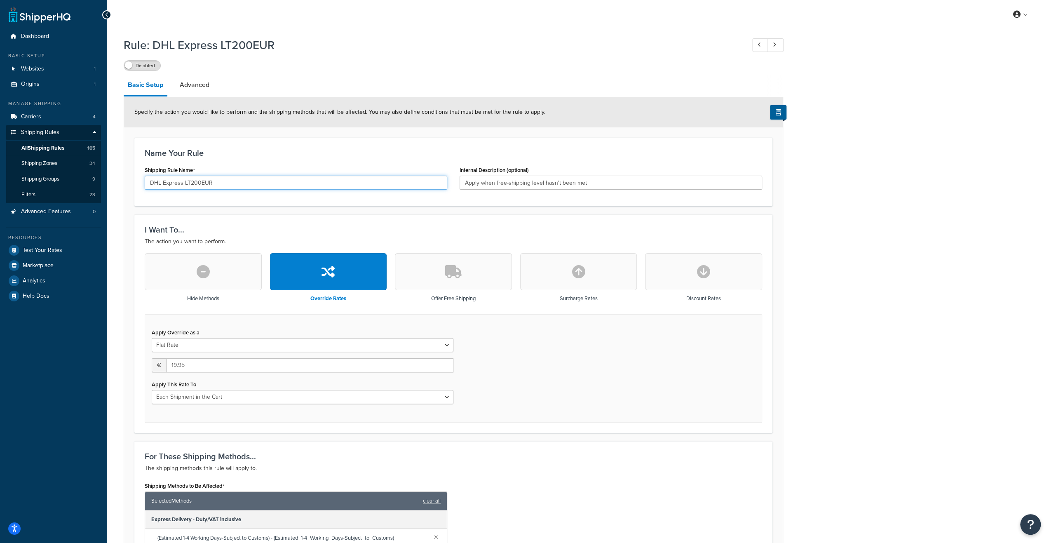
drag, startPoint x: 220, startPoint y: 183, endPoint x: 184, endPoint y: 182, distance: 35.9
click at [184, 182] on input "DHL Express LT200EUR" at bounding box center [296, 183] width 302 height 14
type input "DHL Express"
click at [701, 145] on div "Name Your Rule Shipping Rule Name DHL Express Internal Description (optional) A…" at bounding box center [453, 172] width 638 height 68
drag, startPoint x: 614, startPoint y: 183, endPoint x: 447, endPoint y: 186, distance: 166.9
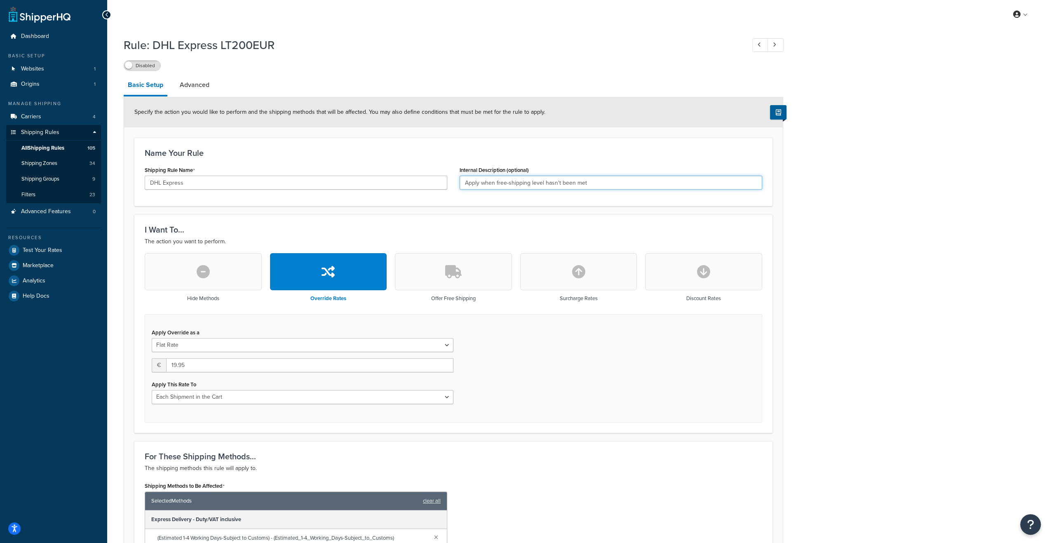
click at [447, 186] on div "Shipping Rule Name DHL Express Internal Description (optional) Apply when free-…" at bounding box center [453, 180] width 630 height 32
type input "DHL Express Delivery"
click at [565, 439] on form "Specify the action you would like to perform and the shipping methods that will…" at bounding box center [453, 501] width 659 height 809
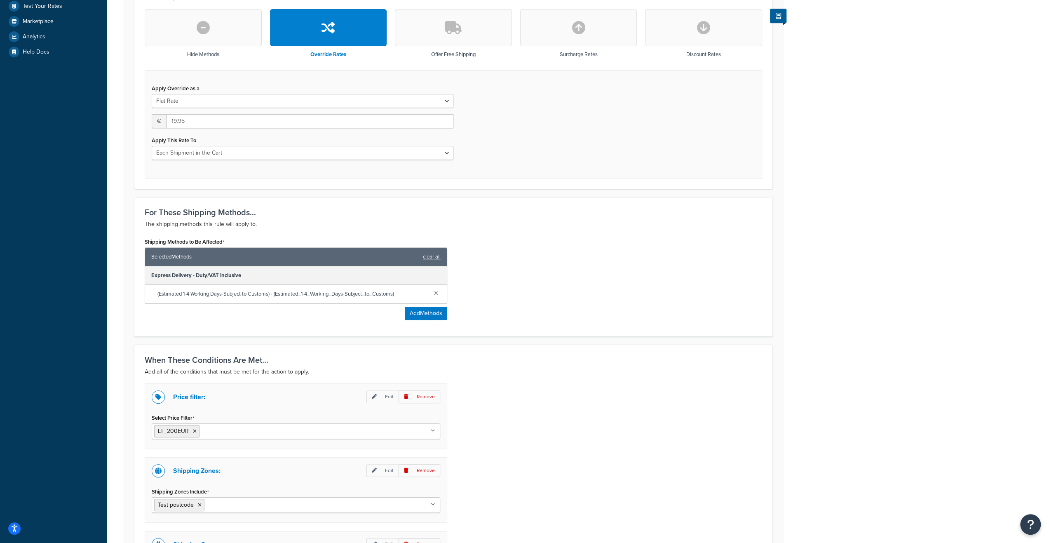
scroll to position [330, 0]
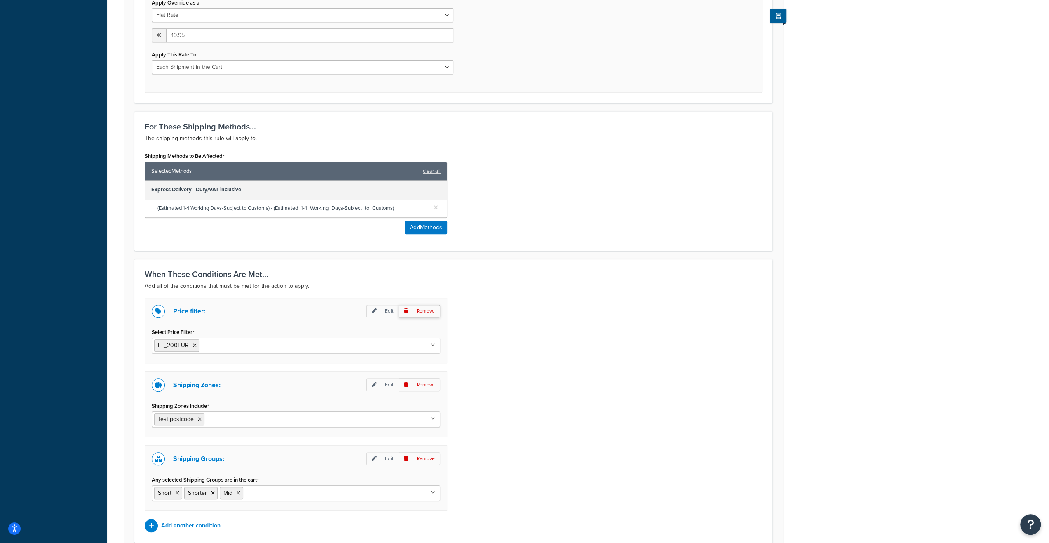
click at [431, 307] on p "Remove" at bounding box center [419, 311] width 42 height 13
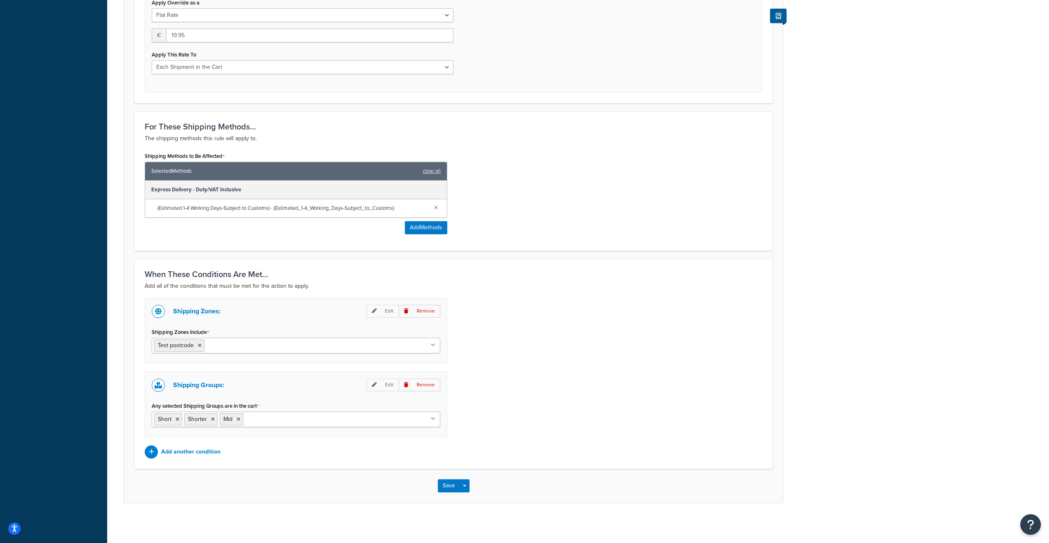
scroll to position [327, 0]
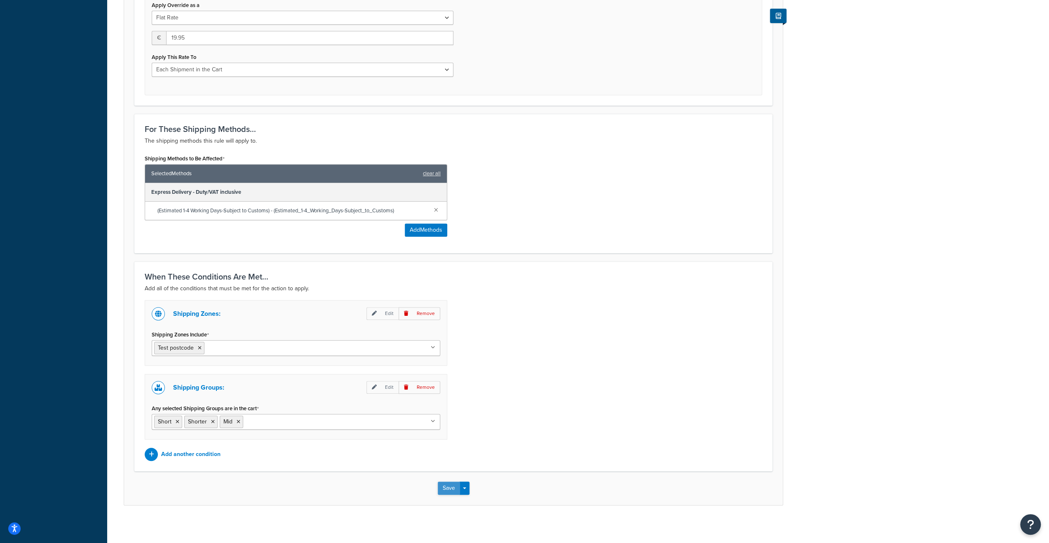
click at [447, 487] on button "Save" at bounding box center [449, 487] width 22 height 13
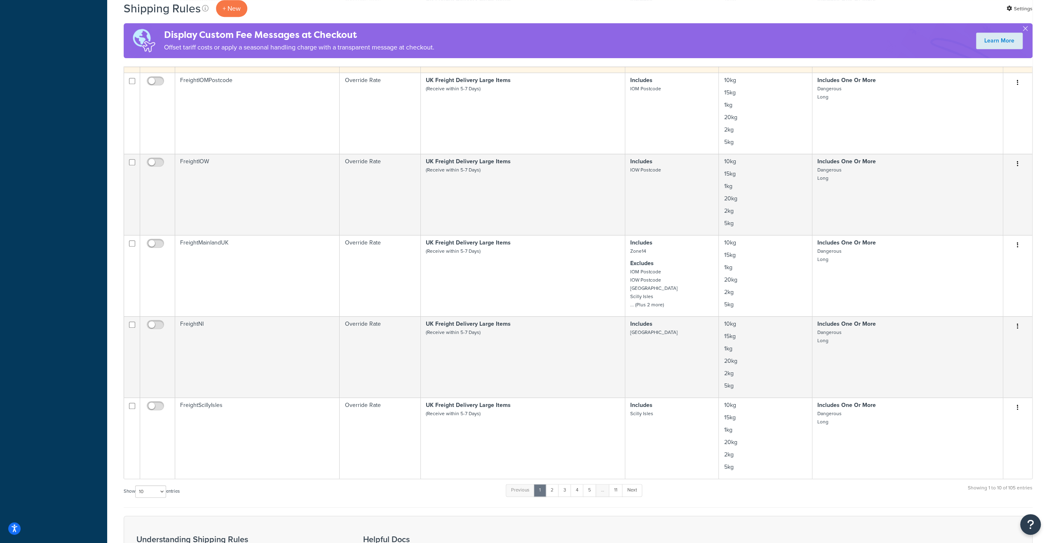
scroll to position [581, 0]
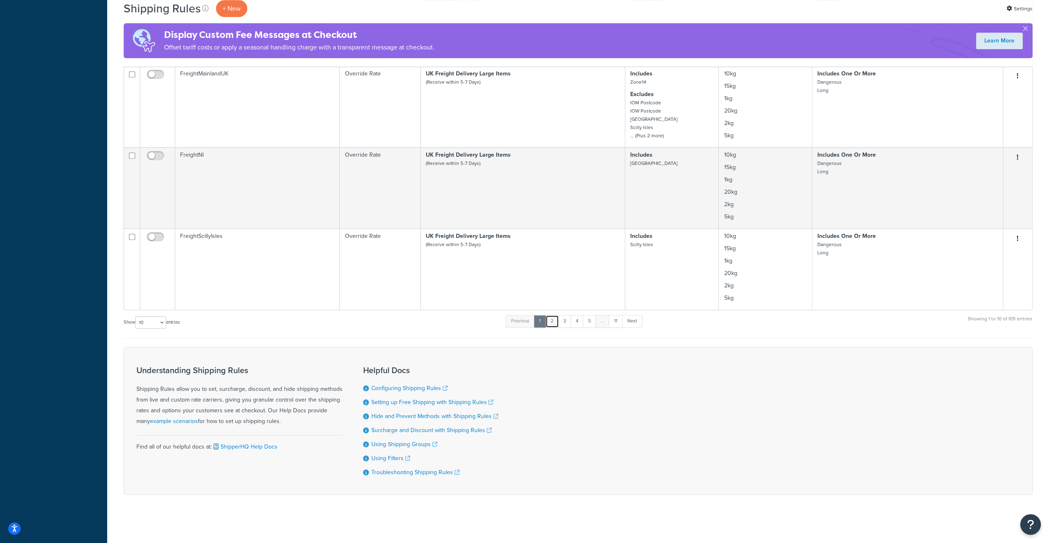
click at [551, 320] on link "2" at bounding box center [552, 321] width 14 height 12
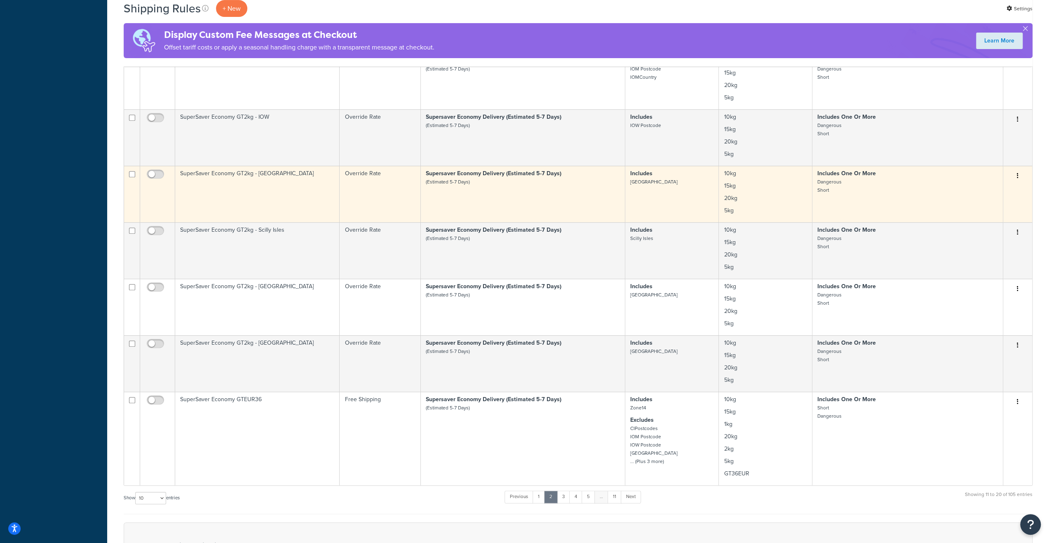
scroll to position [424, 0]
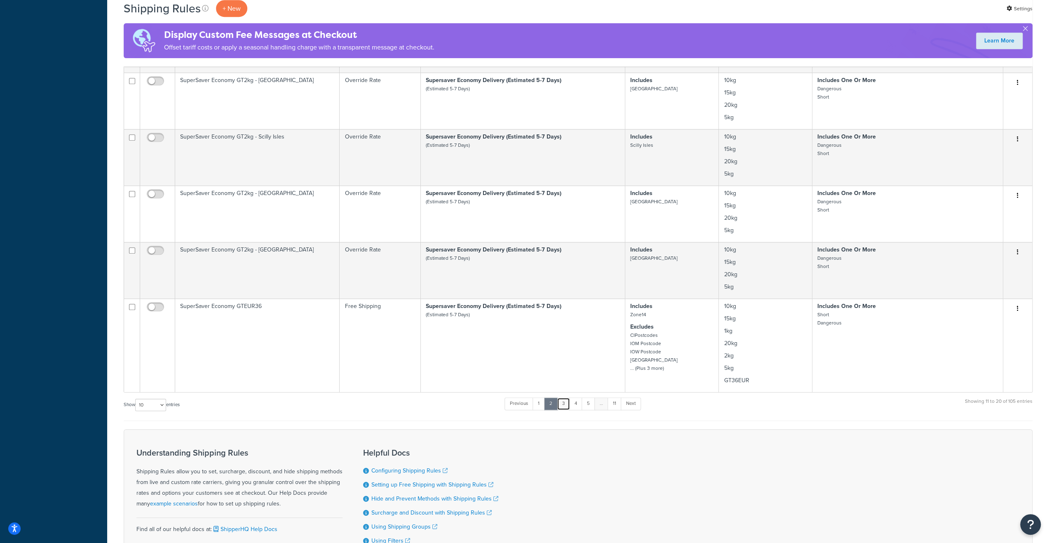
click at [566, 403] on link "3" at bounding box center [563, 403] width 13 height 12
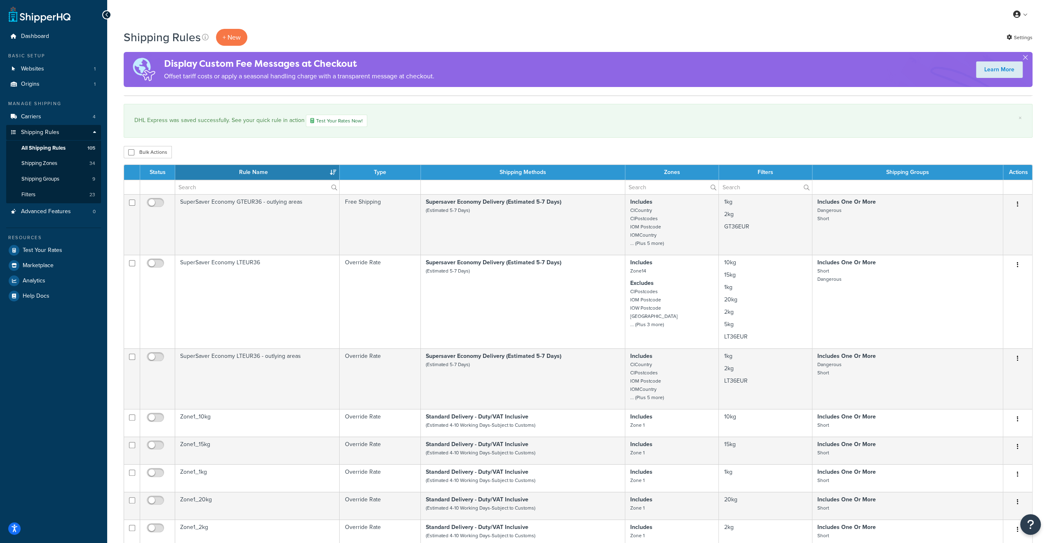
scroll to position [206, 0]
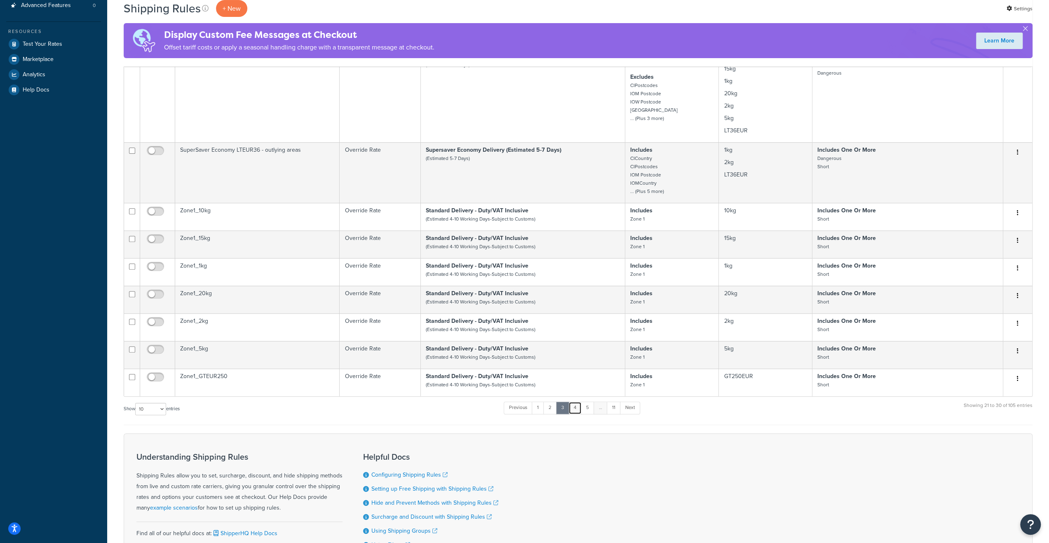
click at [577, 408] on link "4" at bounding box center [574, 407] width 13 height 12
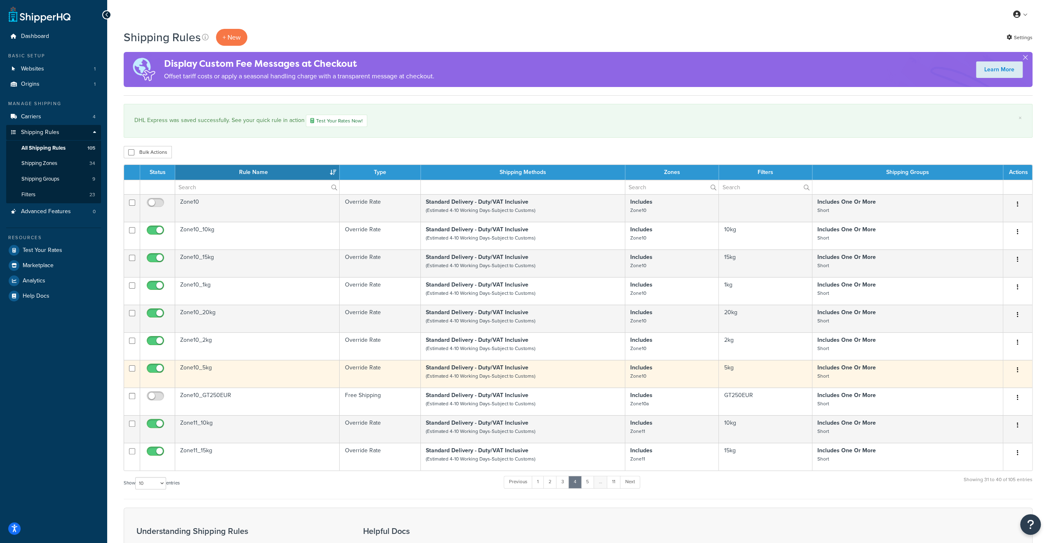
scroll to position [124, 0]
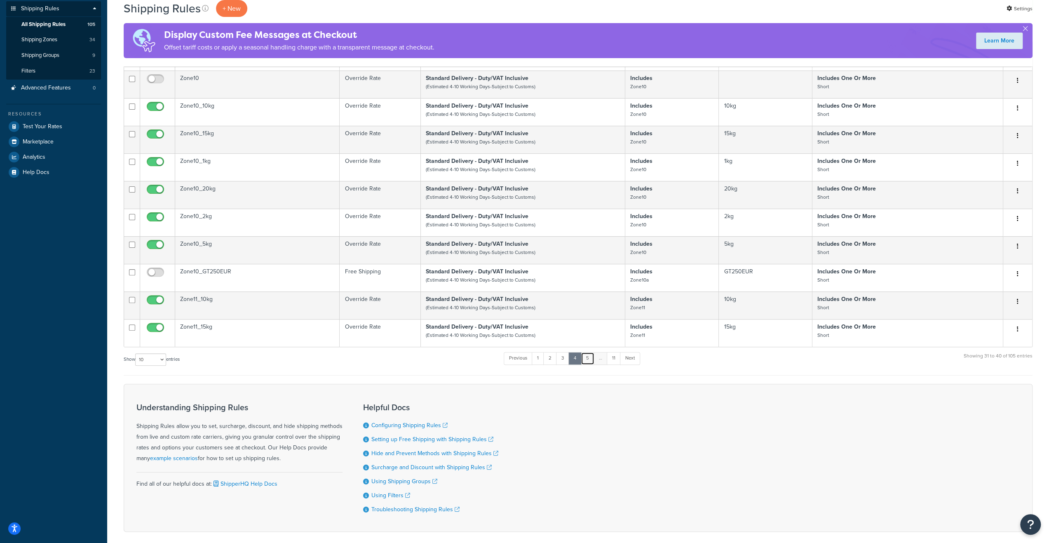
click at [589, 358] on link "5" at bounding box center [588, 358] width 14 height 12
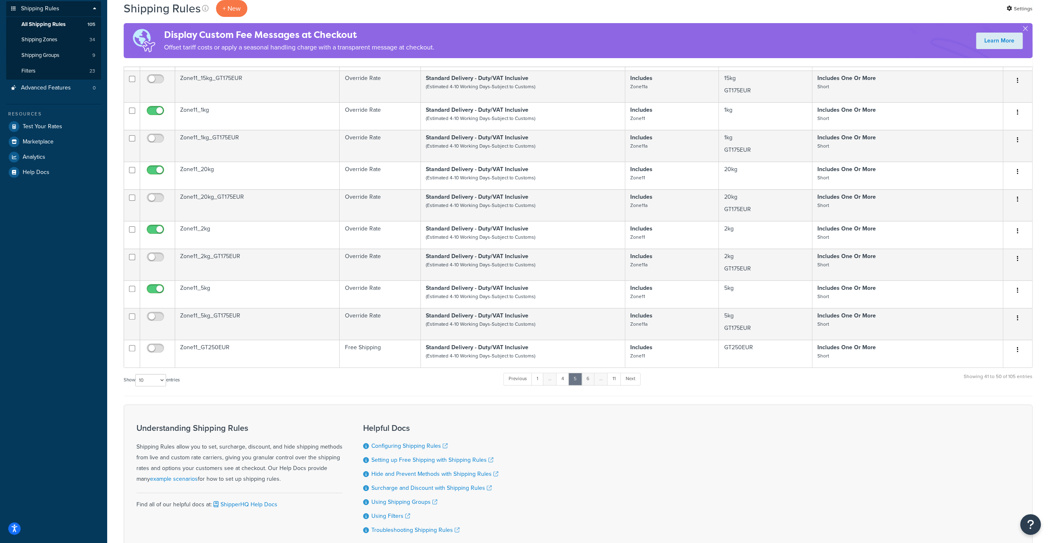
click at [591, 379] on link "6" at bounding box center [588, 379] width 14 height 12
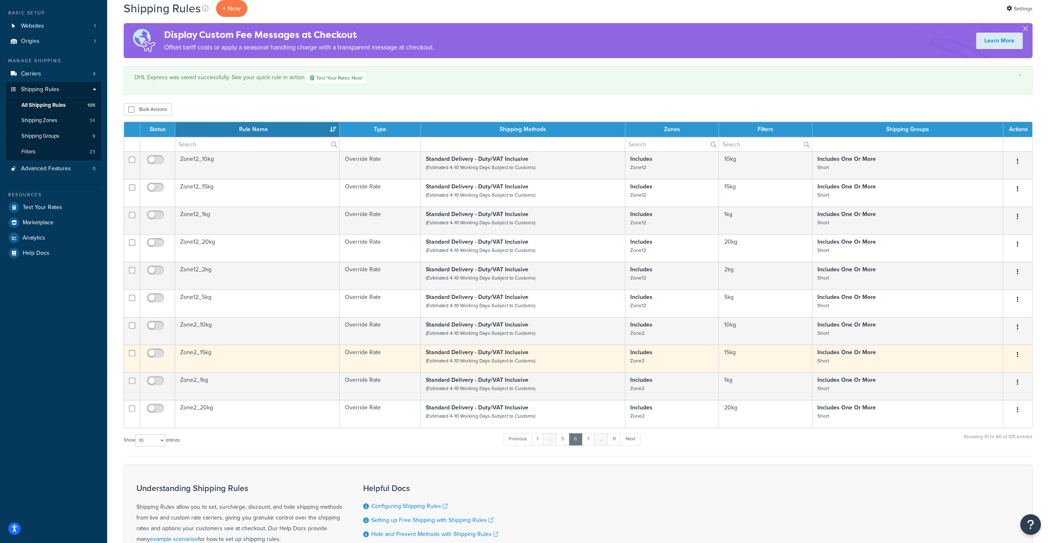
scroll to position [82, 0]
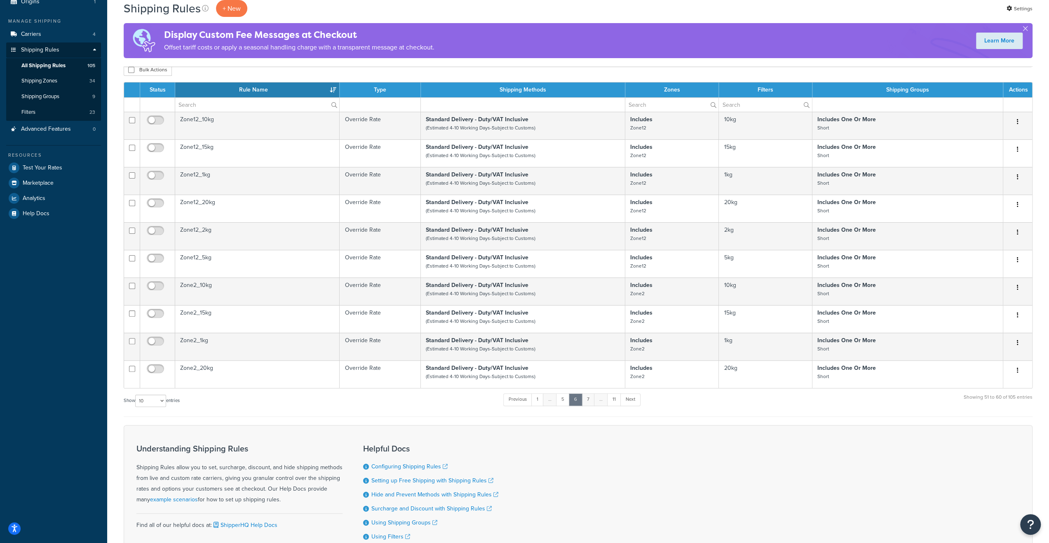
click at [591, 395] on link "7" at bounding box center [587, 399] width 13 height 12
click at [591, 396] on link "8" at bounding box center [588, 399] width 14 height 12
click at [591, 396] on link "9" at bounding box center [588, 399] width 14 height 12
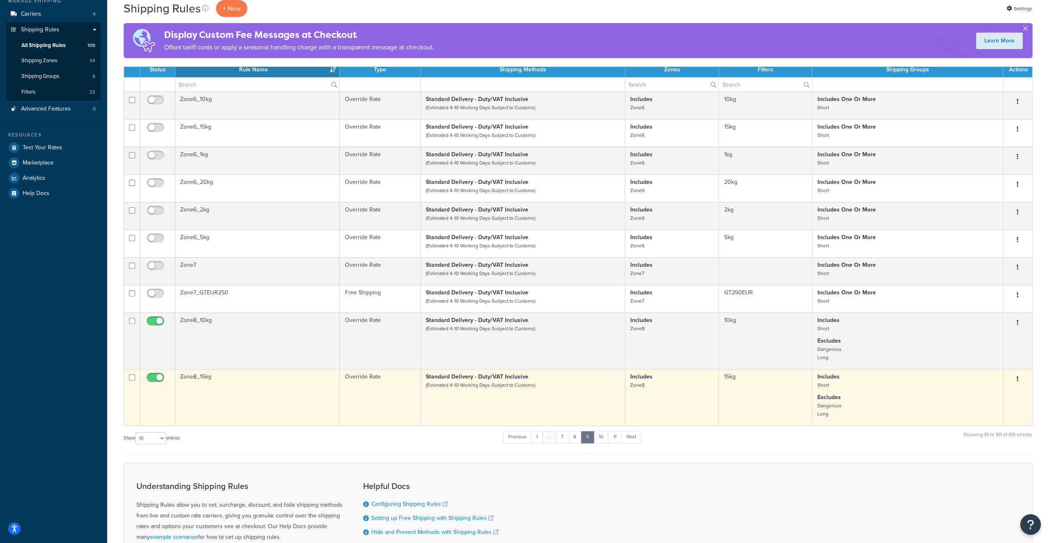
scroll to position [206, 0]
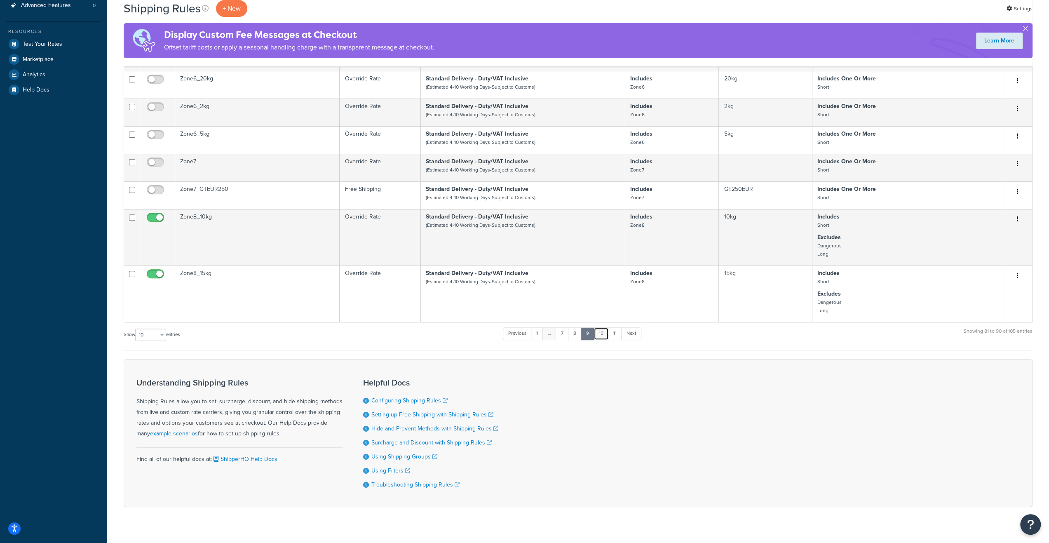
click at [602, 335] on link "10" at bounding box center [600, 333] width 15 height 12
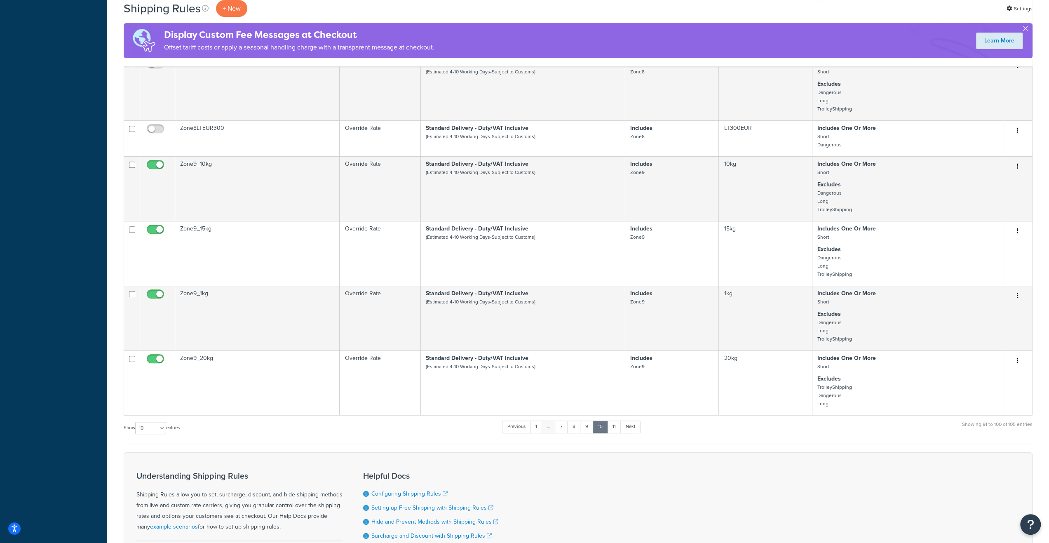
scroll to position [437, 0]
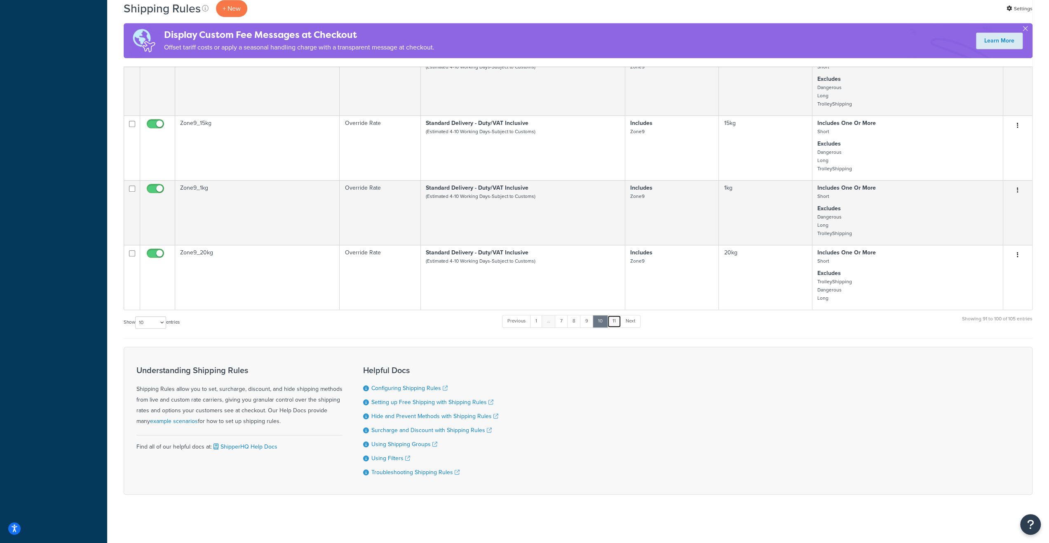
click at [613, 323] on link "11" at bounding box center [614, 321] width 14 height 12
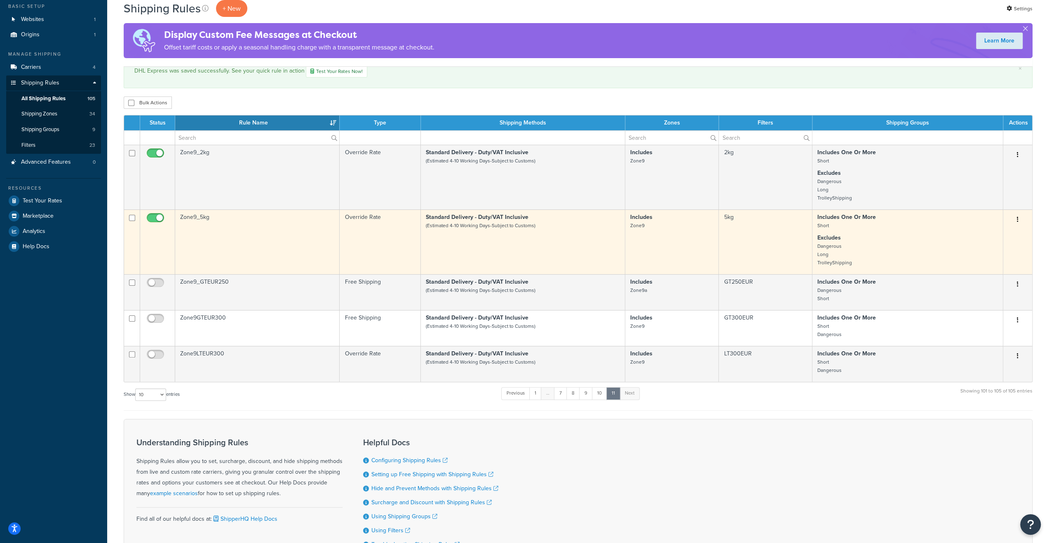
scroll to position [0, 0]
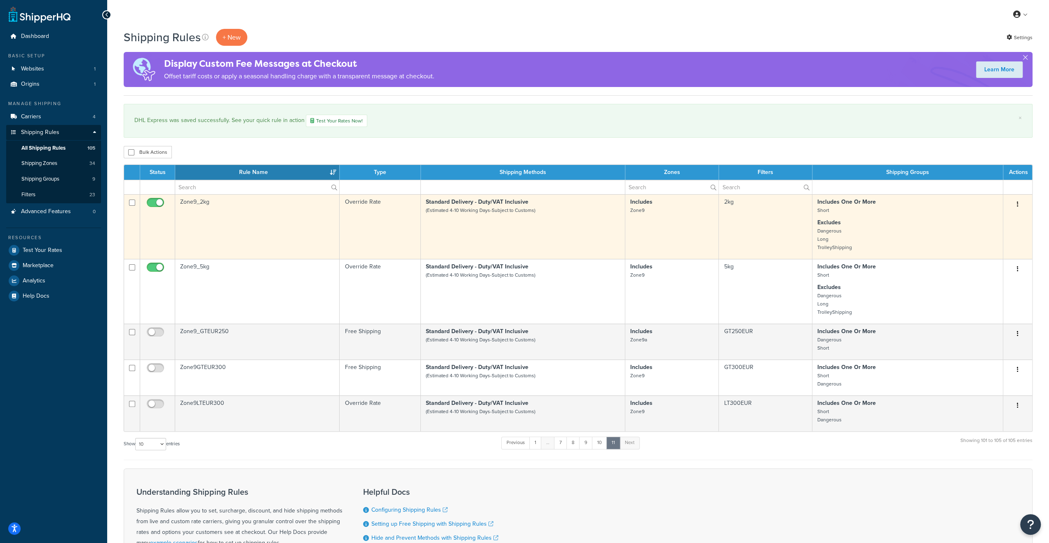
click at [512, 206] on small "(Estimated 4-10 Working Days-Subject to Customs)" at bounding box center [481, 209] width 110 height 7
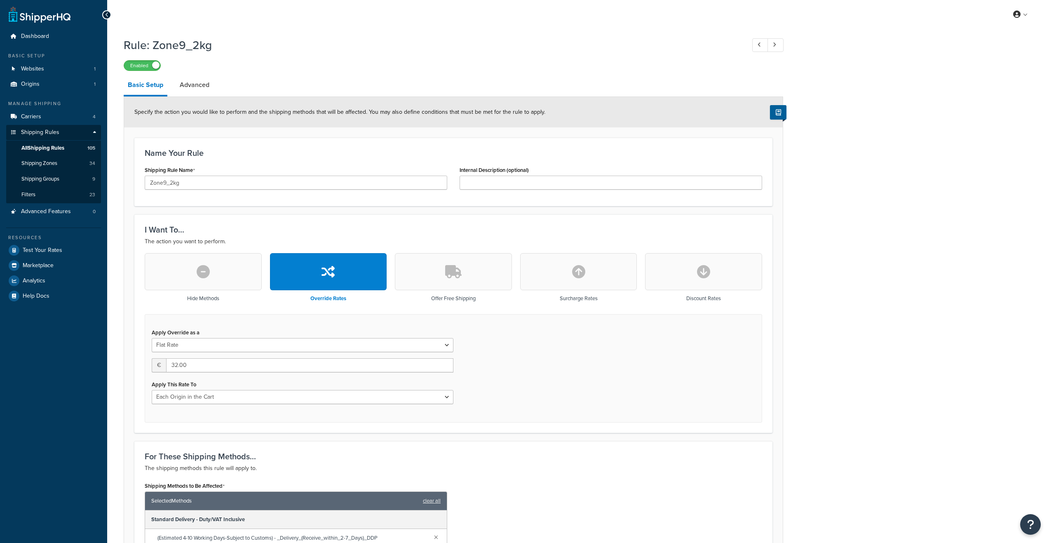
select select "LOCATION"
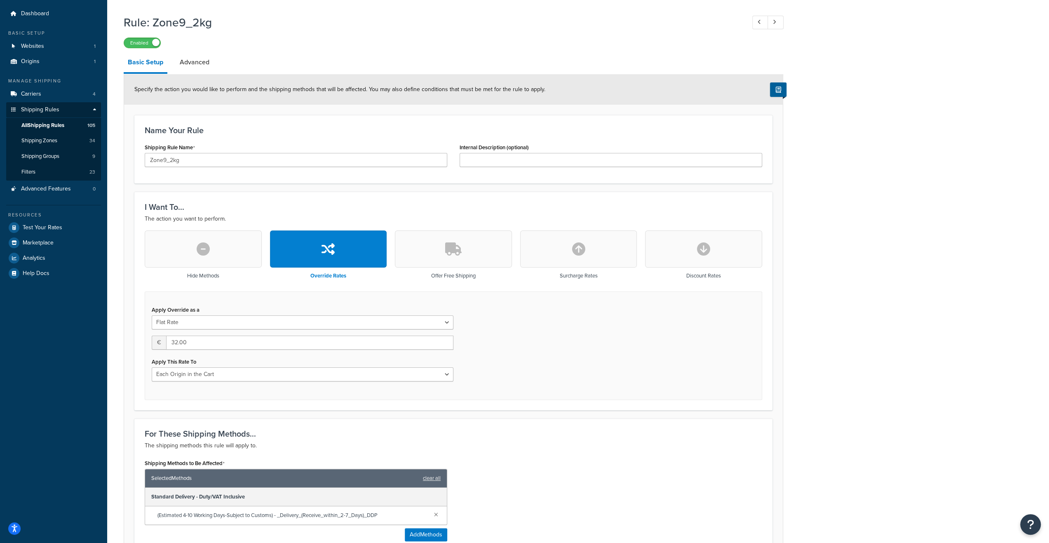
scroll to position [41, 0]
